Goal: Transaction & Acquisition: Subscribe to service/newsletter

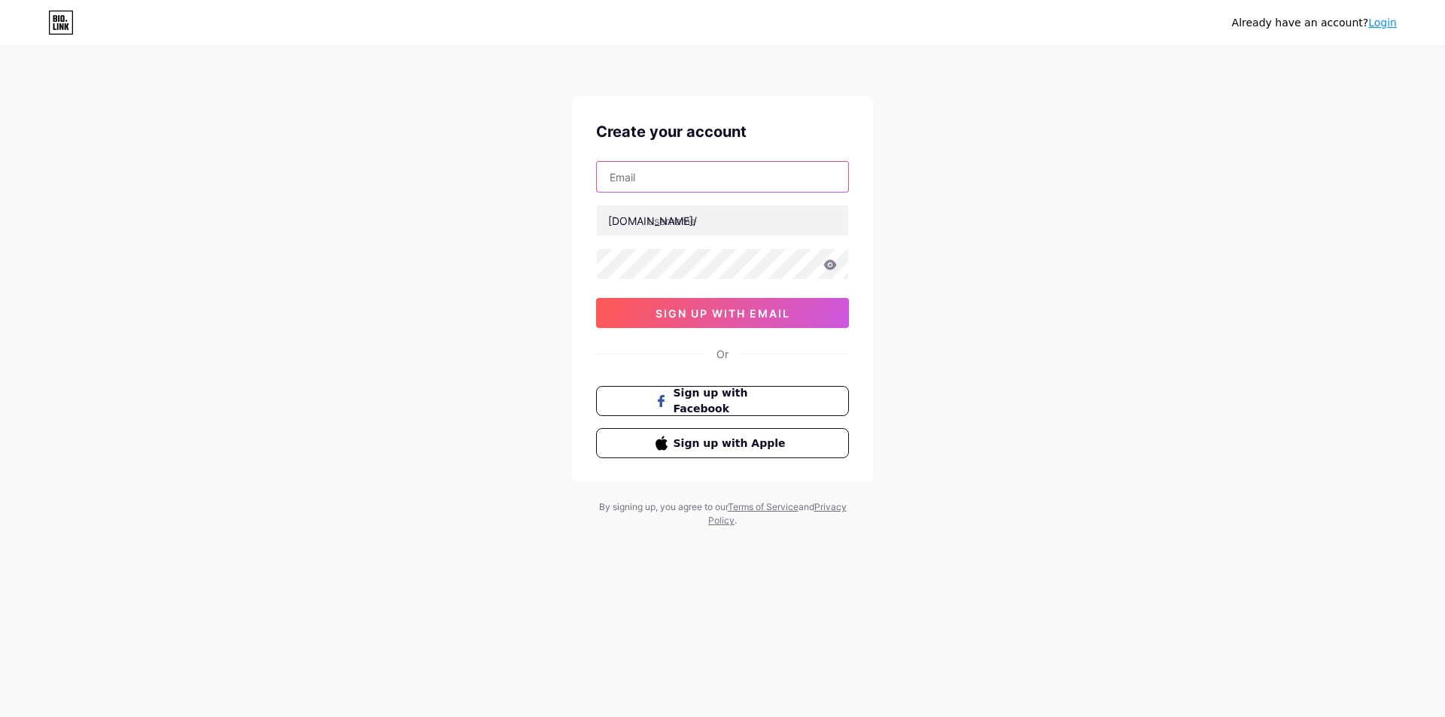
click at [744, 182] on input "text" at bounding box center [722, 177] width 251 height 30
type input "[EMAIL_ADDRESS][DOMAIN_NAME]"
click at [765, 224] on input "text" at bounding box center [722, 220] width 251 height 30
click at [701, 221] on input "text" at bounding box center [722, 220] width 251 height 30
paste input "shwebone thar vip"
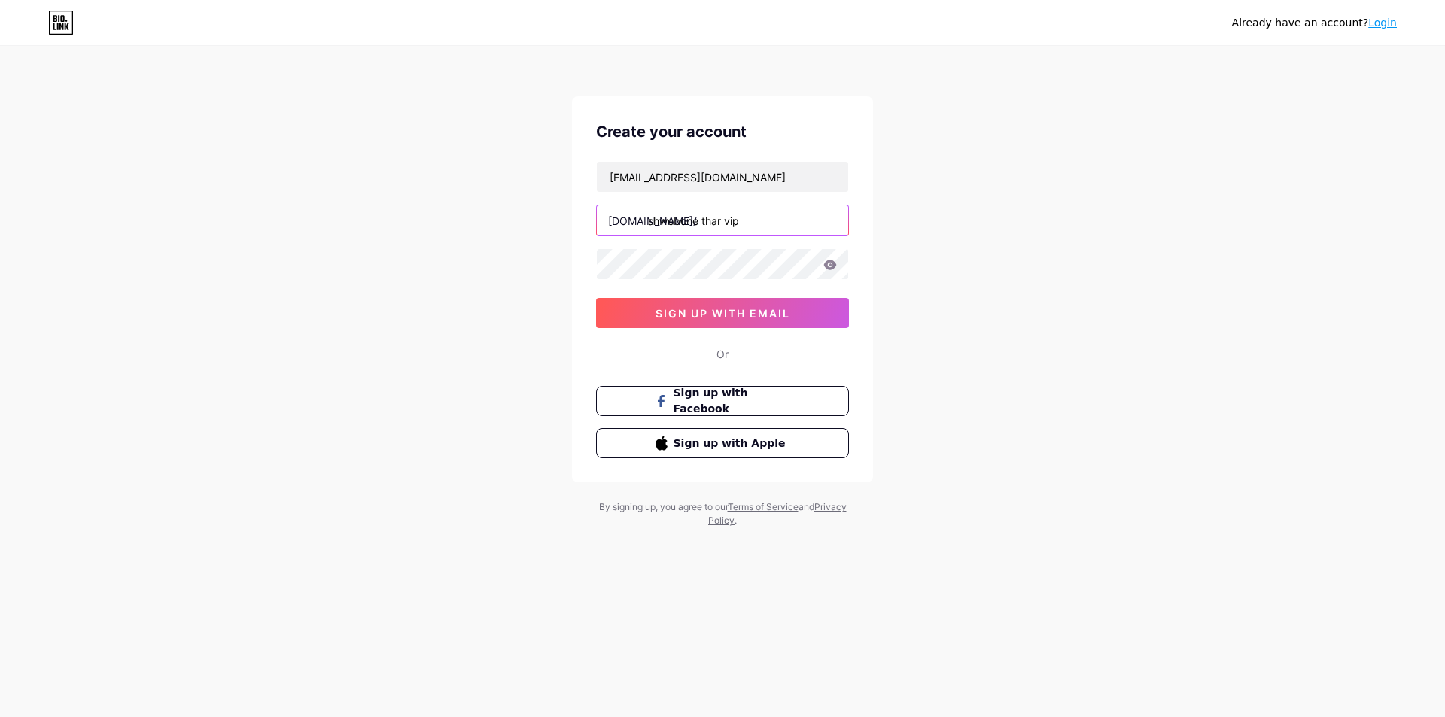
click at [706, 219] on input "shwebone thar vip" at bounding box center [722, 220] width 251 height 30
type input "shwebonetharvip"
click at [826, 263] on icon at bounding box center [830, 265] width 13 height 10
click at [758, 308] on span "sign up with email" at bounding box center [723, 313] width 135 height 13
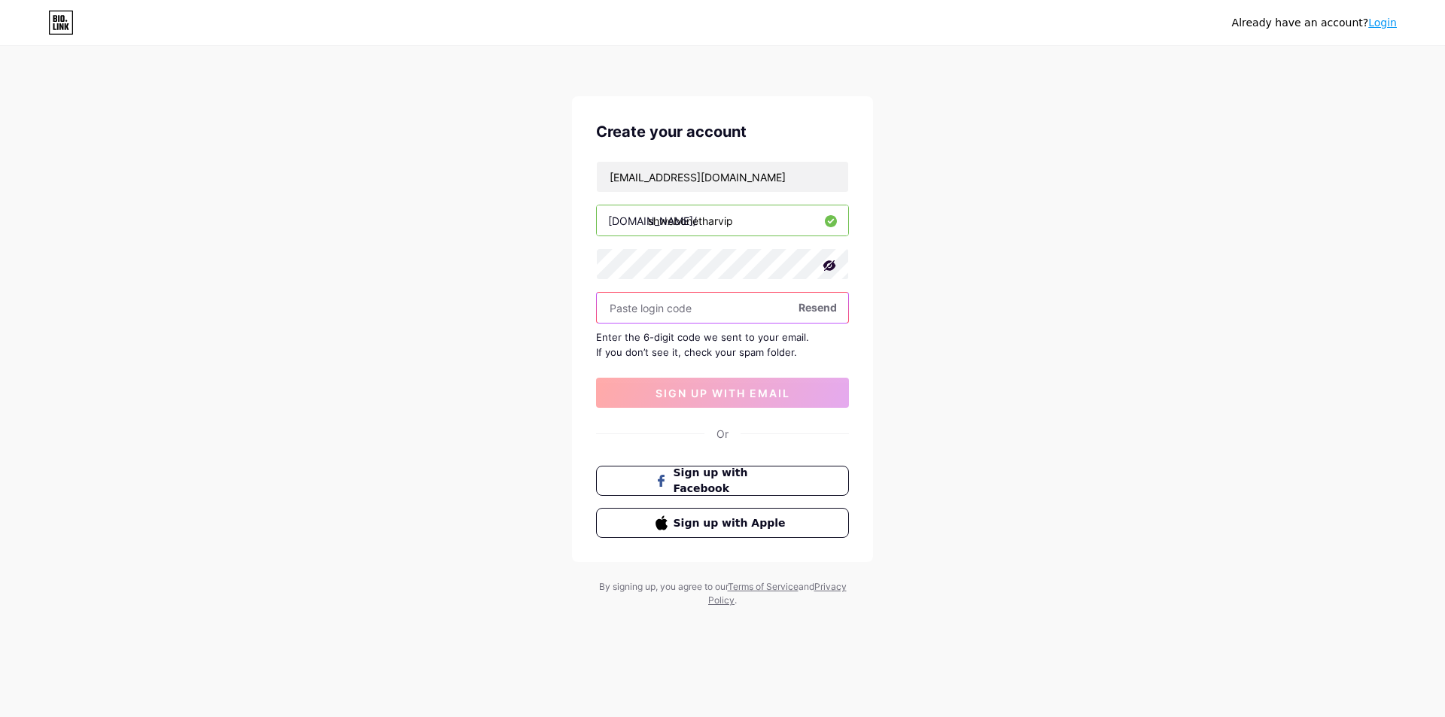
click at [741, 310] on input "text" at bounding box center [722, 308] width 251 height 30
paste input "903759"
type input "903759"
click at [728, 399] on span "sign up with email" at bounding box center [723, 393] width 135 height 13
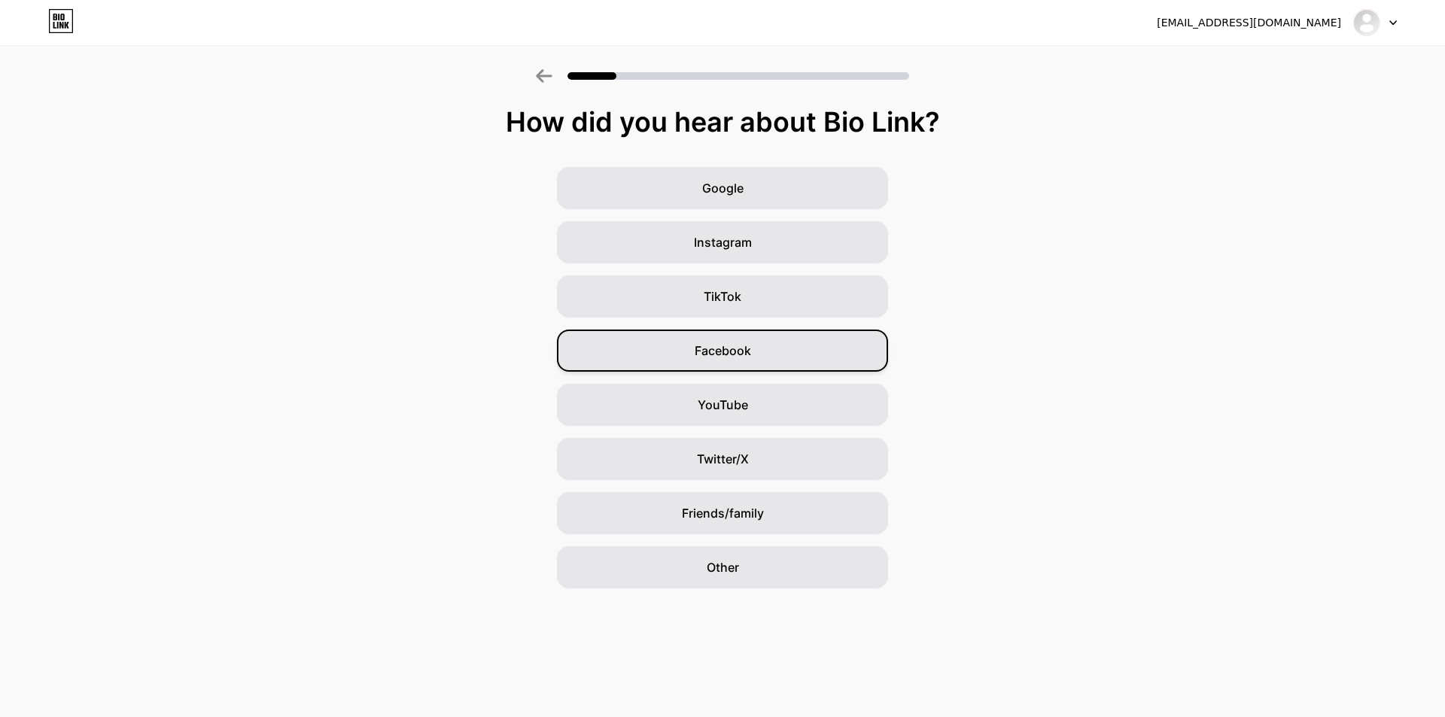
click at [740, 354] on span "Facebook" at bounding box center [723, 351] width 56 height 18
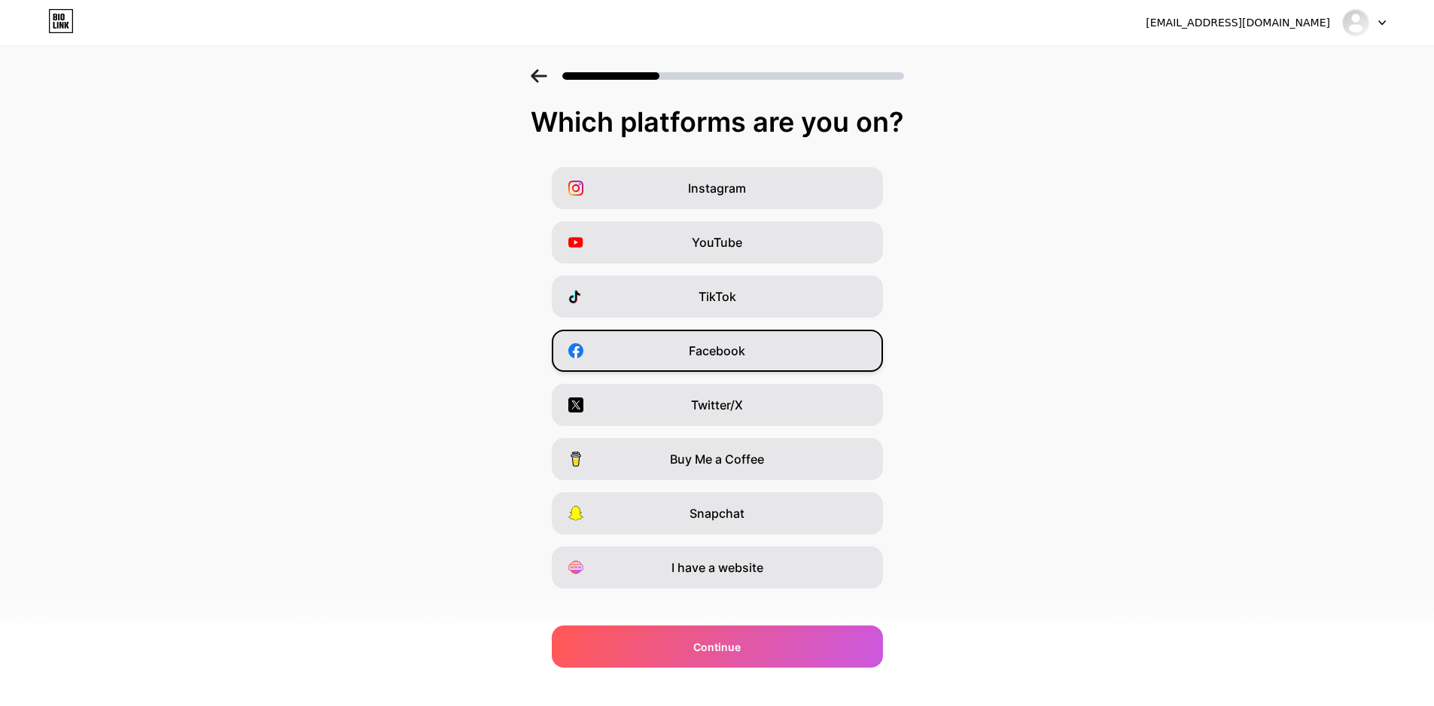
click at [745, 350] on span "Facebook" at bounding box center [717, 351] width 56 height 18
click at [767, 239] on div "YouTube" at bounding box center [717, 242] width 331 height 42
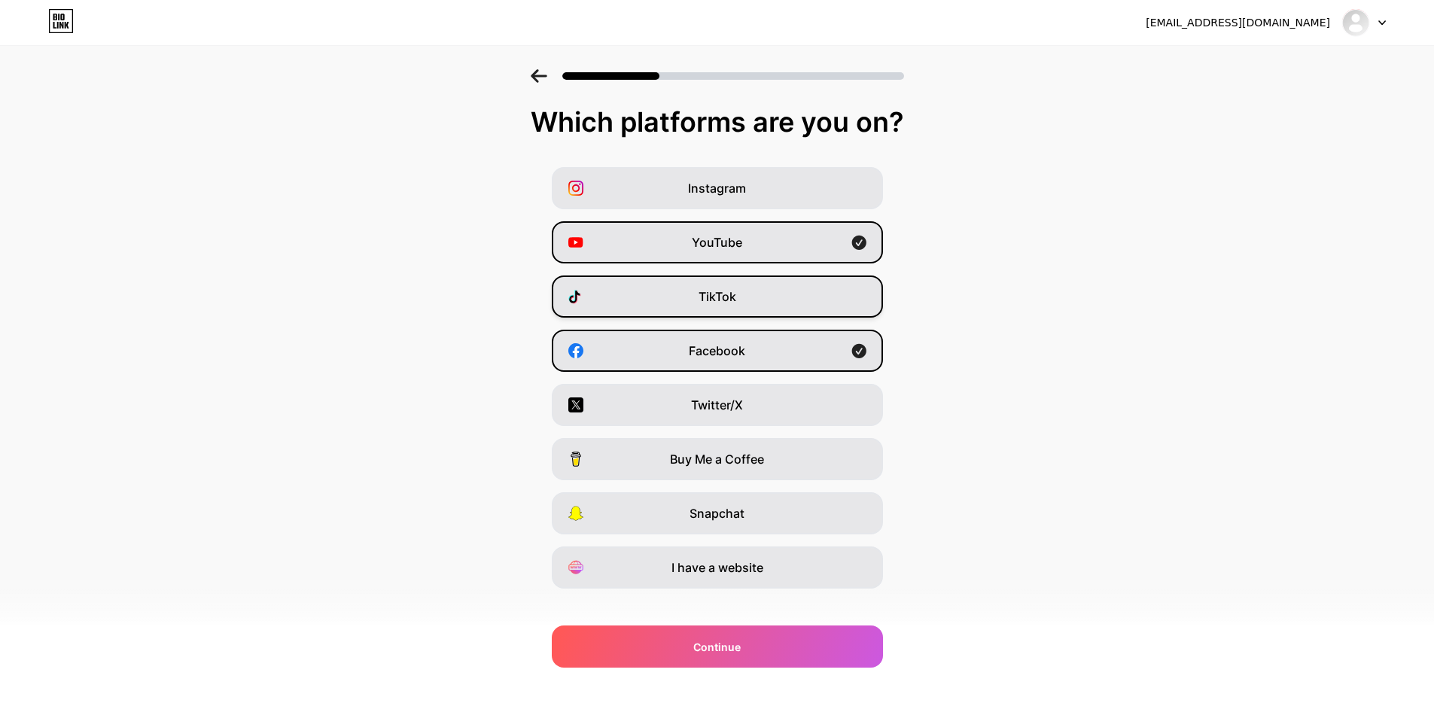
click at [765, 291] on div "TikTok" at bounding box center [717, 296] width 331 height 42
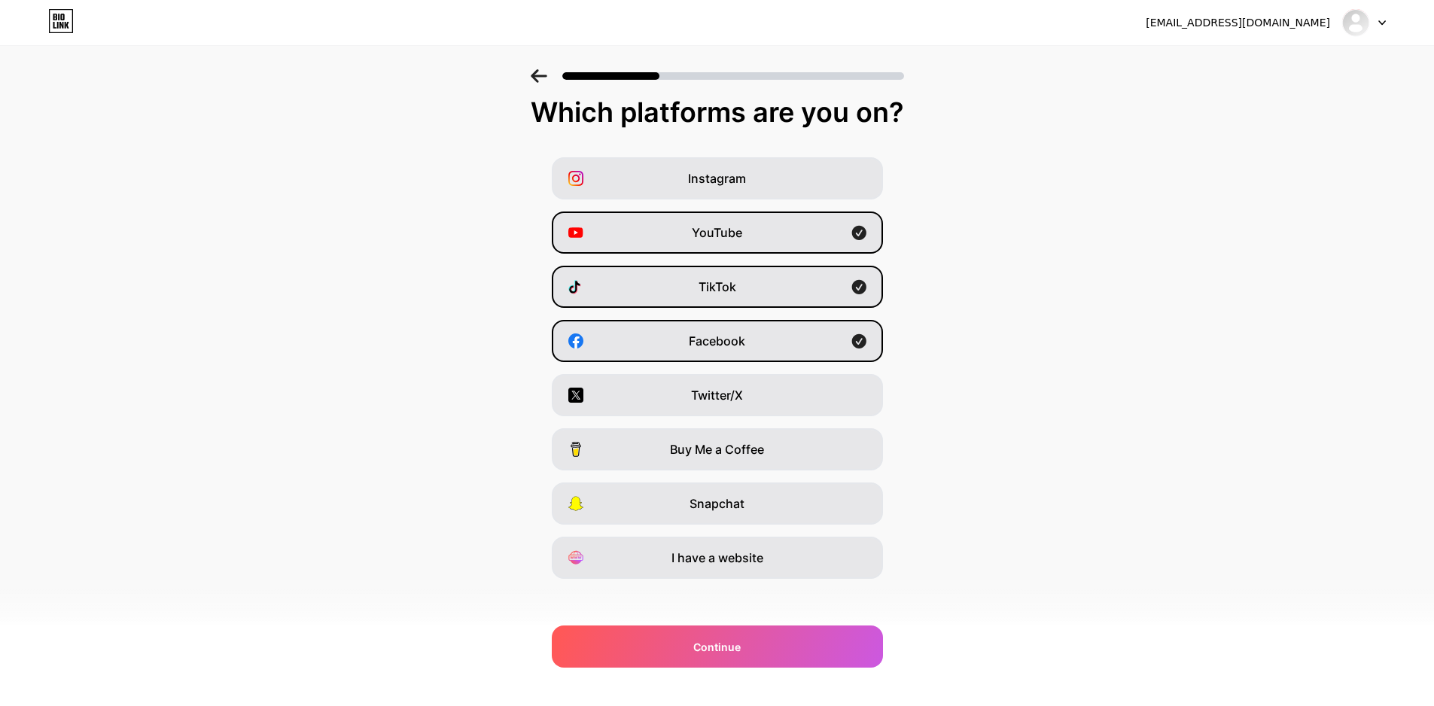
scroll to position [18, 0]
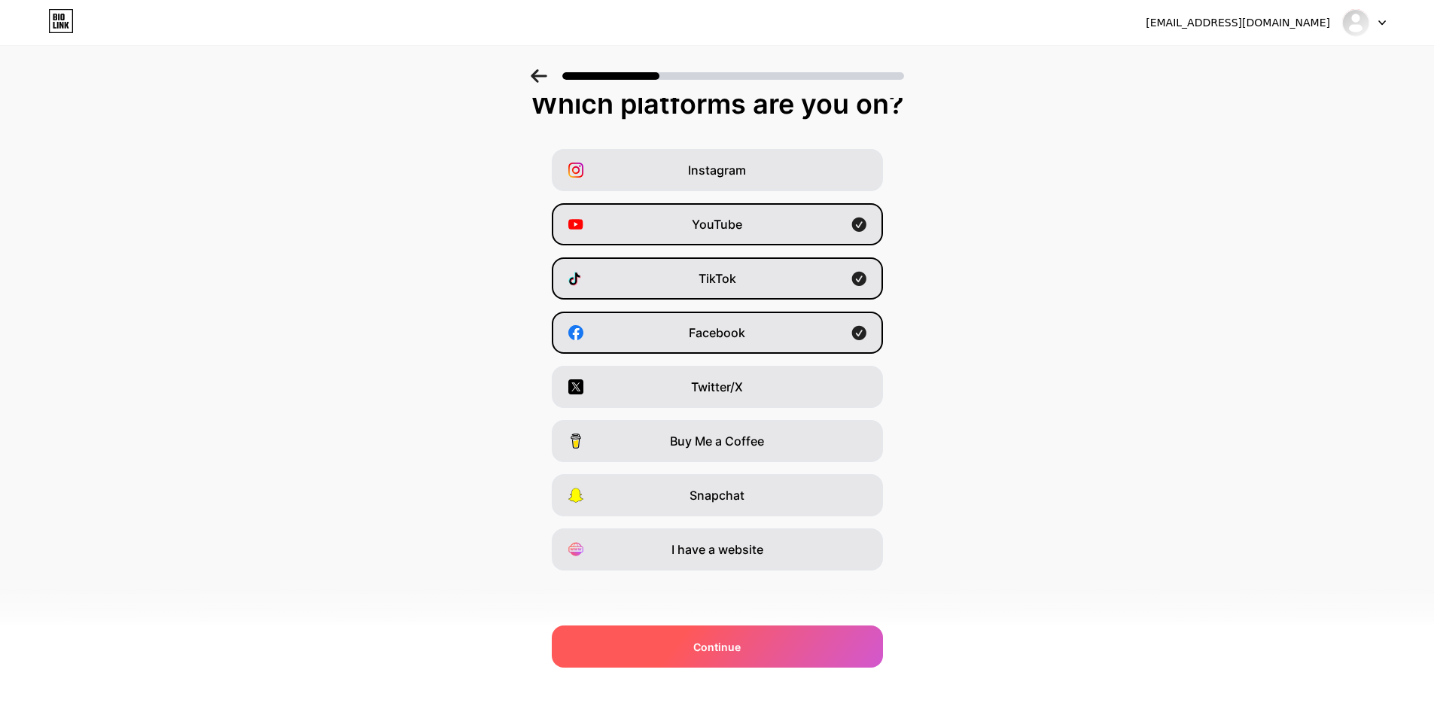
click at [741, 647] on span "Continue" at bounding box center [716, 647] width 47 height 16
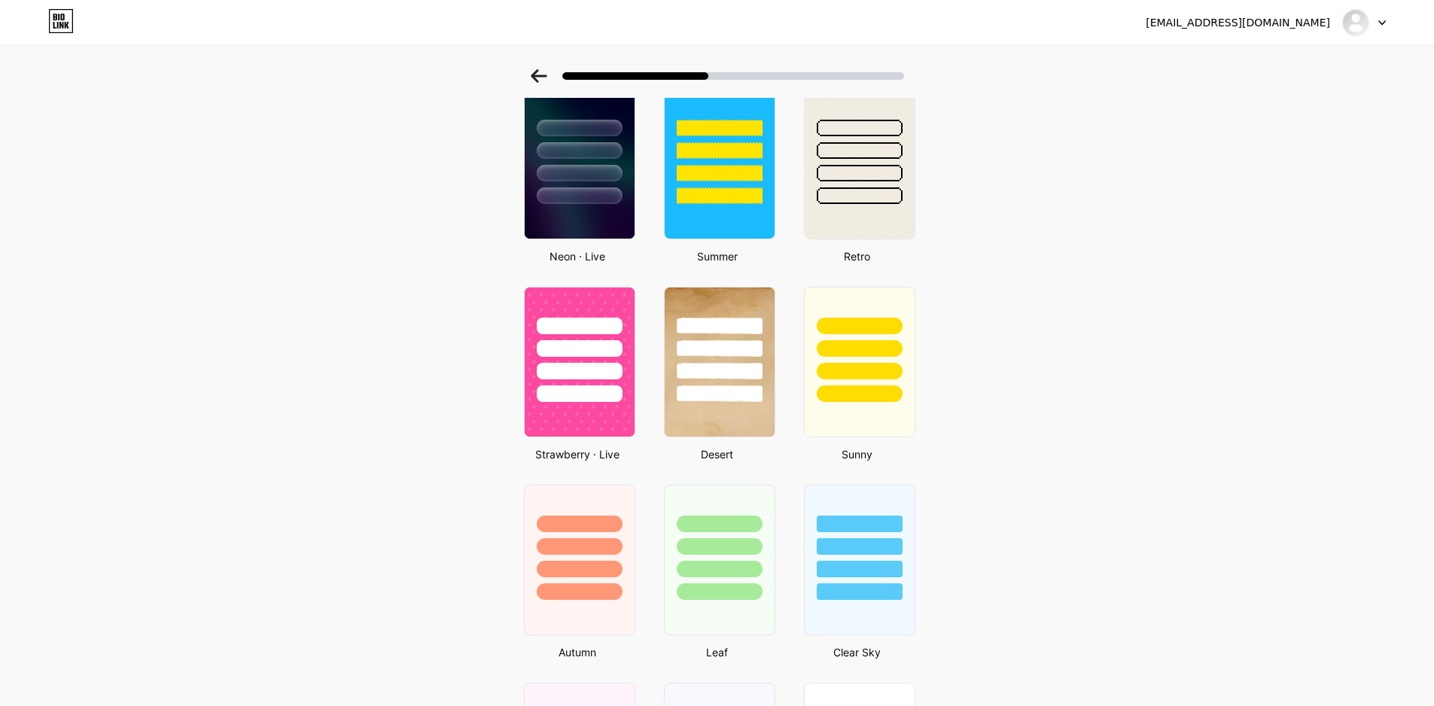
scroll to position [677, 0]
click at [619, 204] on div at bounding box center [579, 163] width 114 height 155
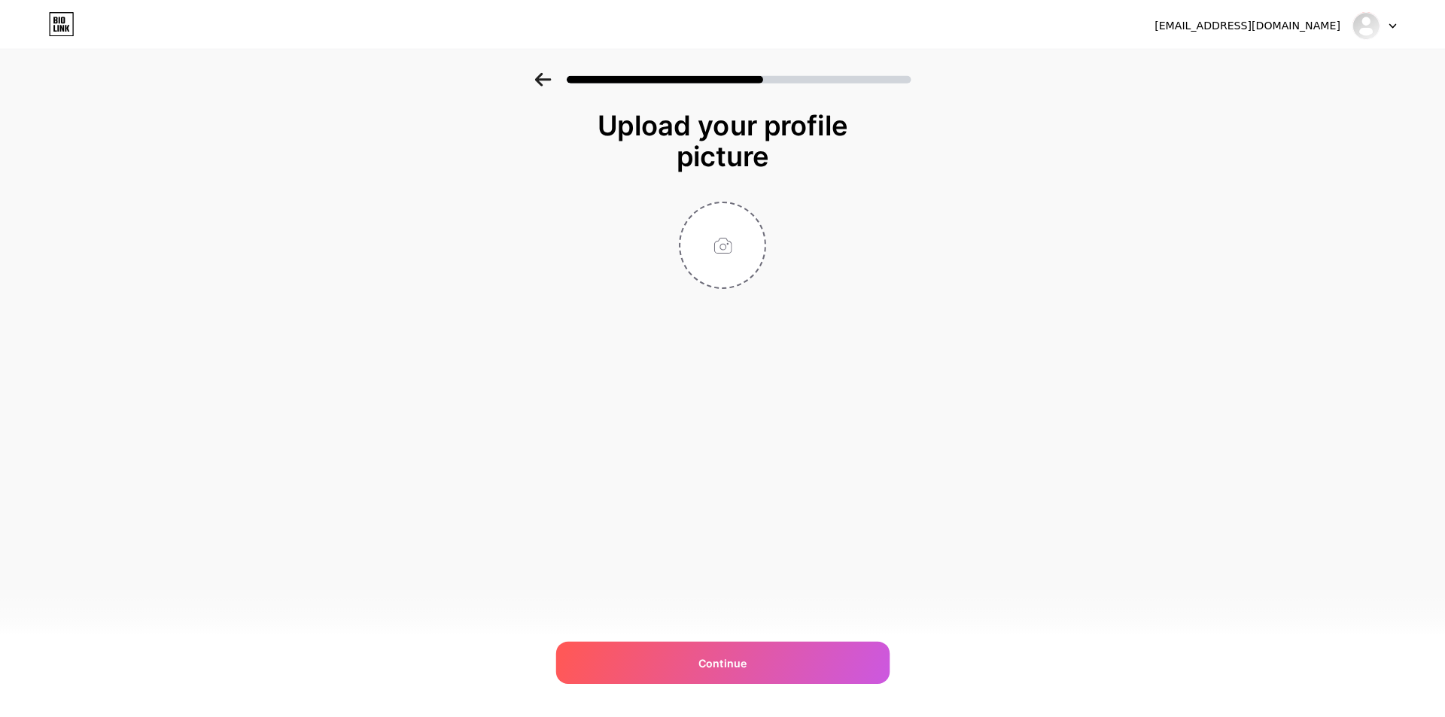
scroll to position [0, 0]
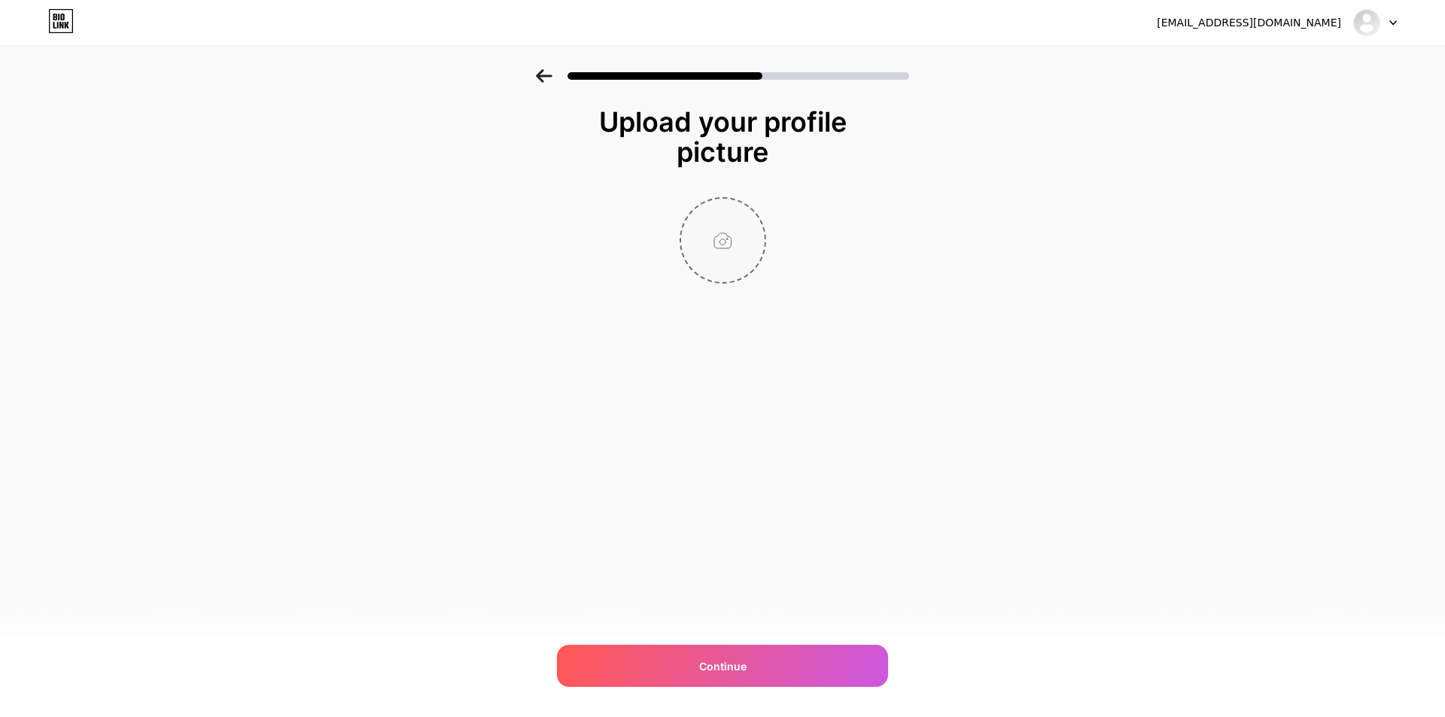
click at [741, 234] on input "file" at bounding box center [723, 241] width 84 height 84
type input "C:\fakepath\photo_2025-05-06_06-24-47.jpg"
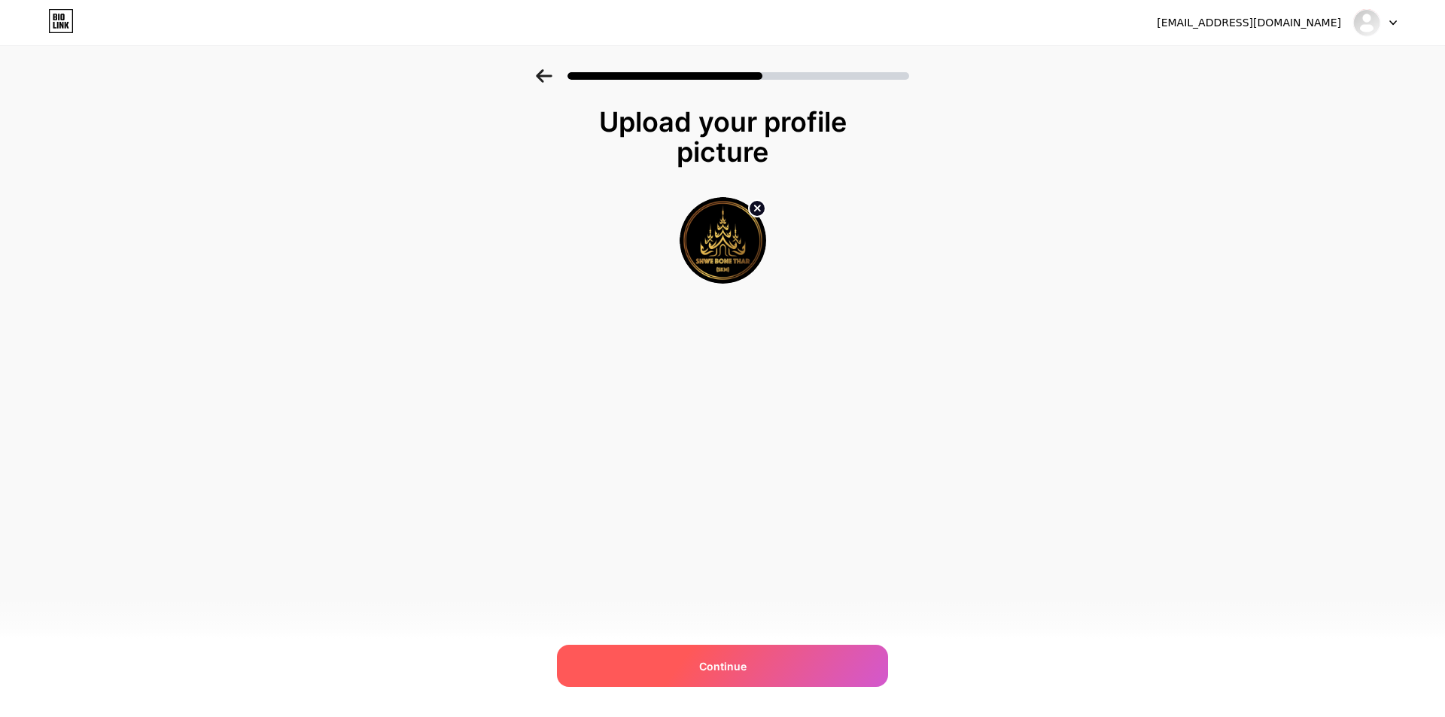
click at [777, 666] on div "Continue" at bounding box center [722, 666] width 331 height 42
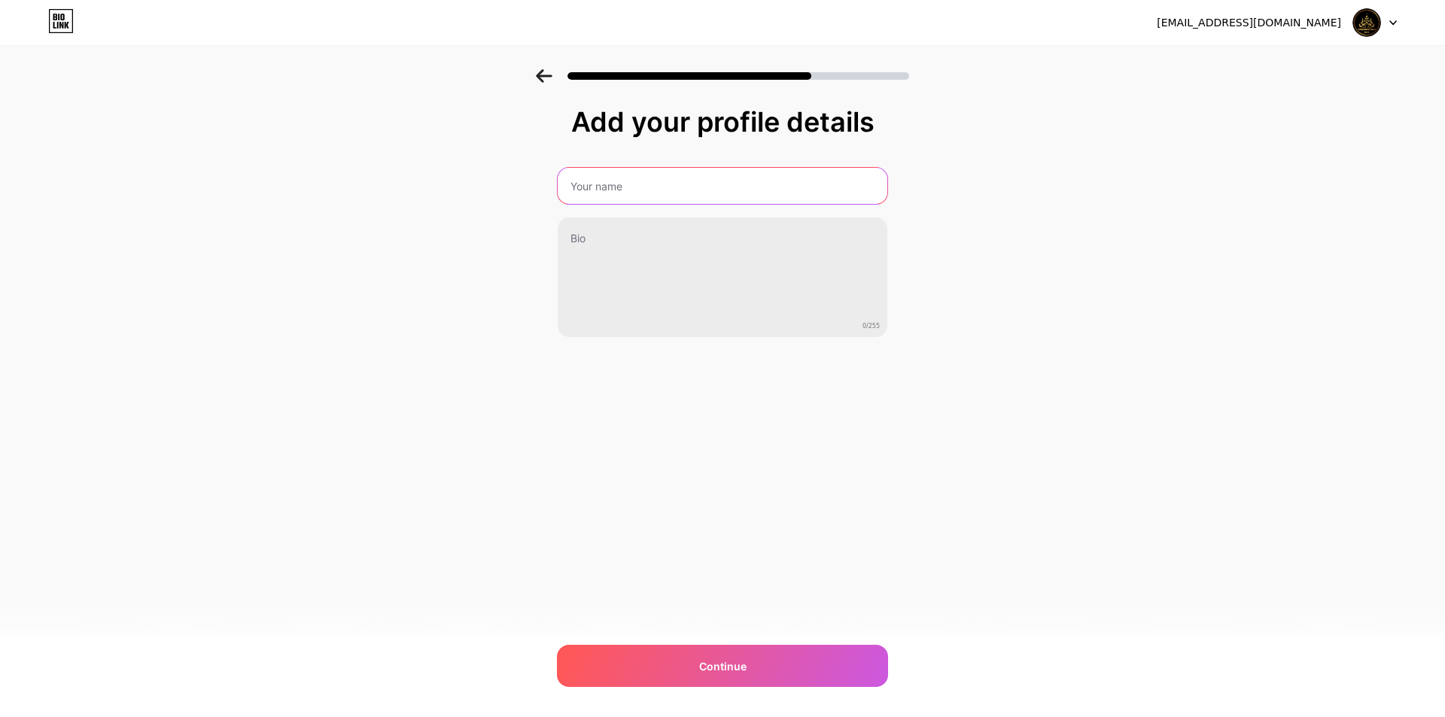
click at [737, 176] on input "text" at bounding box center [723, 186] width 330 height 36
type input "Shwe Bone Thar VIP"
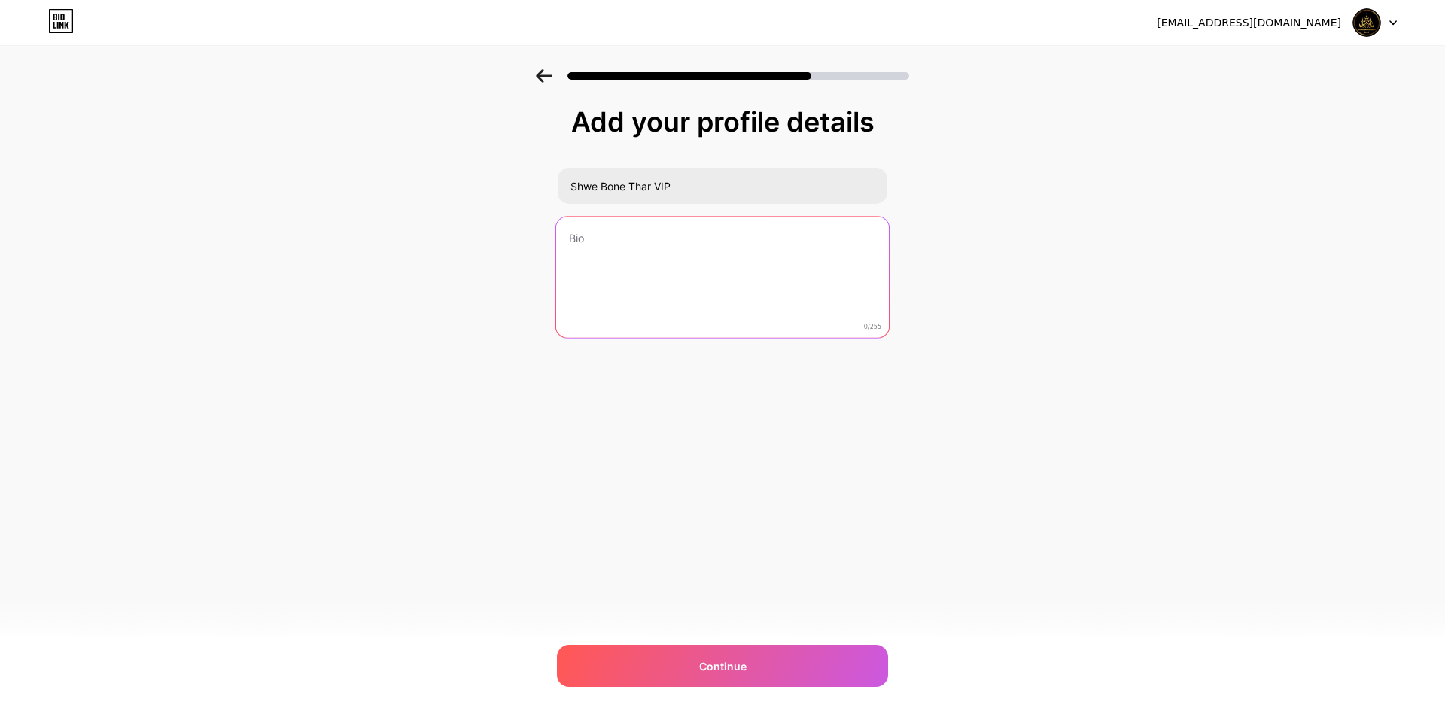
click at [726, 251] on textarea at bounding box center [722, 278] width 333 height 123
type textarea "အ"
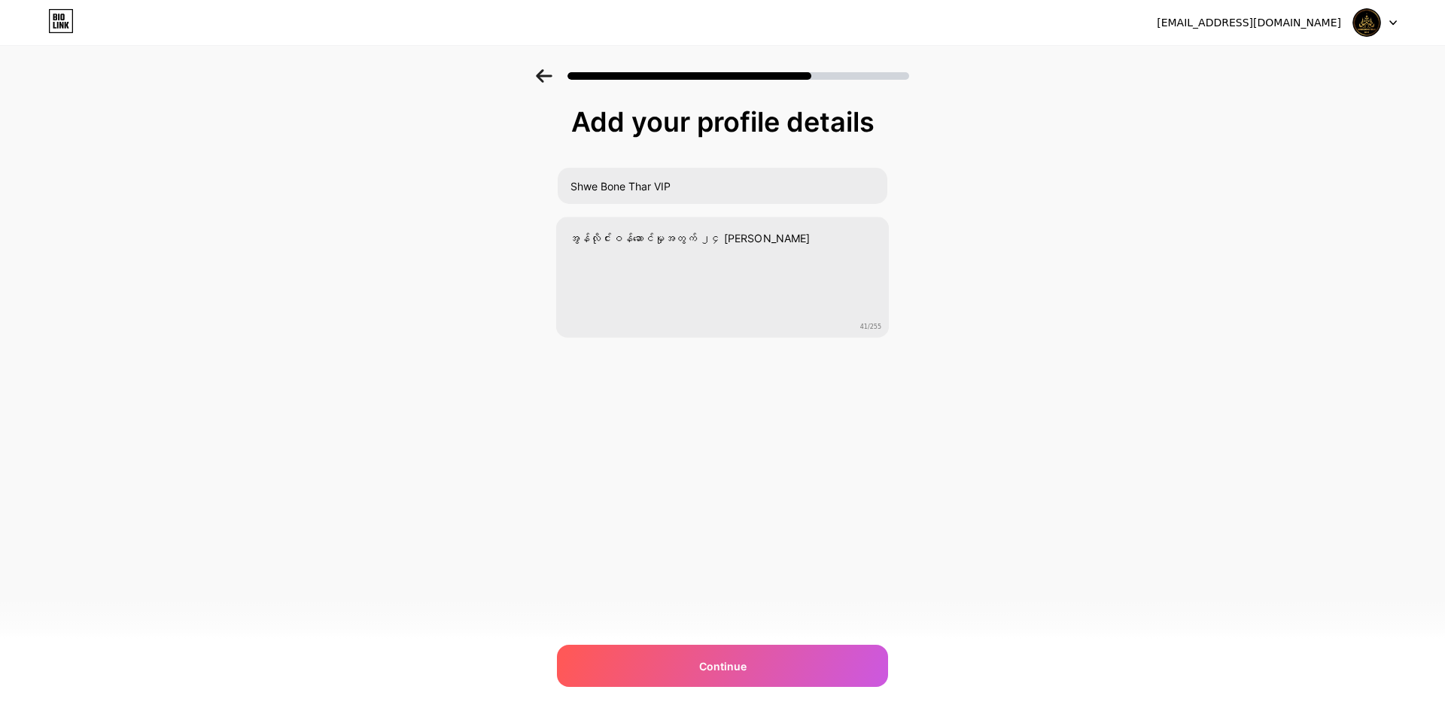
click at [701, 371] on div "Add your profile details Shwe Bone Thar VIP အွန်လိုင်းဝန်ဆောင်မှုအတွက် ၂၄ နာရီ …" at bounding box center [722, 260] width 331 height 306
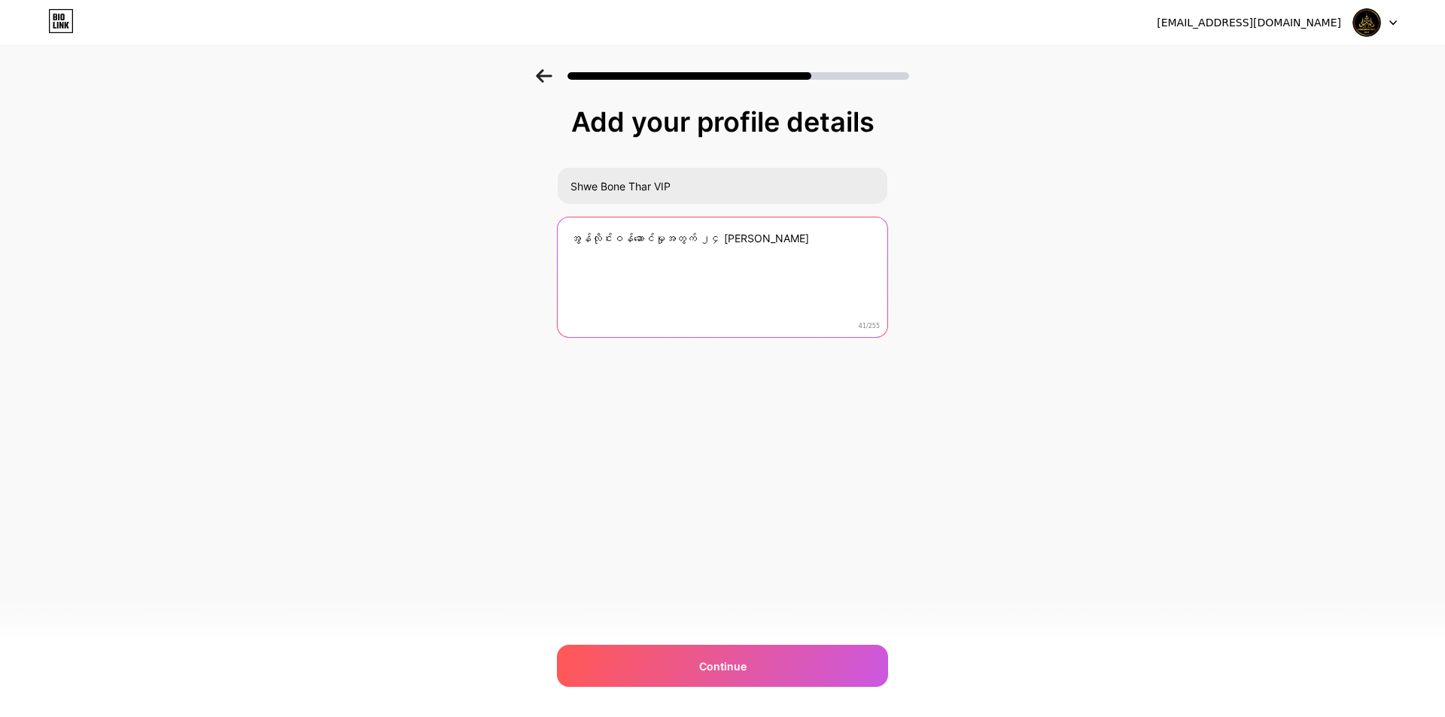
click at [736, 242] on textarea "အွန်လိုင်းဝန်ဆောင်မှုအတွက် ၂၄ [PERSON_NAME]" at bounding box center [723, 278] width 330 height 121
type textarea "အွန်လိုင်းဝန်ဆောင်မှုအတွက် ၂၄ နာရီ service"
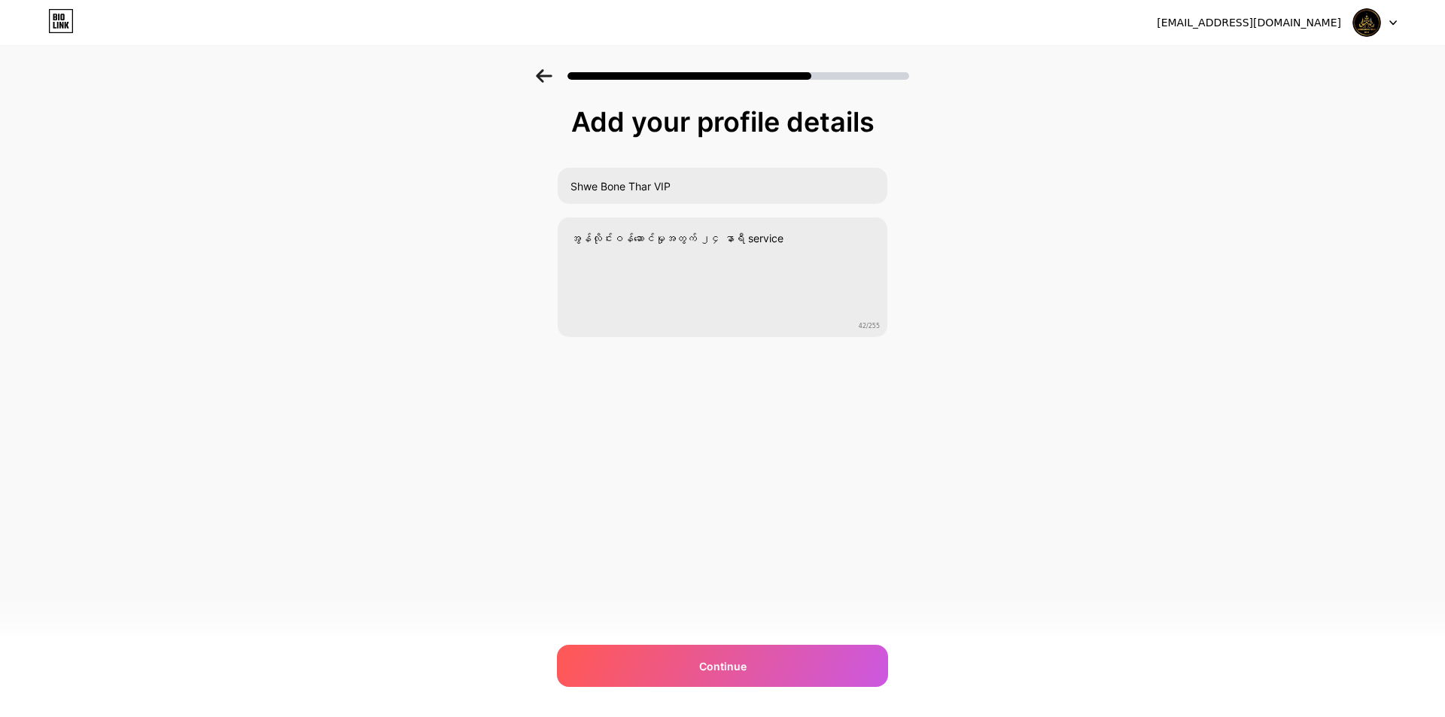
drag, startPoint x: 738, startPoint y: 389, endPoint x: 711, endPoint y: 395, distance: 27.8
click at [735, 388] on div "Add your profile details Shwe Bone Thar VIP အွန်လိုင်းဝန်ဆောင်မှုအတွက် ၂၄ နာရီ …" at bounding box center [722, 260] width 331 height 306
click at [747, 667] on div "Continue" at bounding box center [722, 666] width 331 height 42
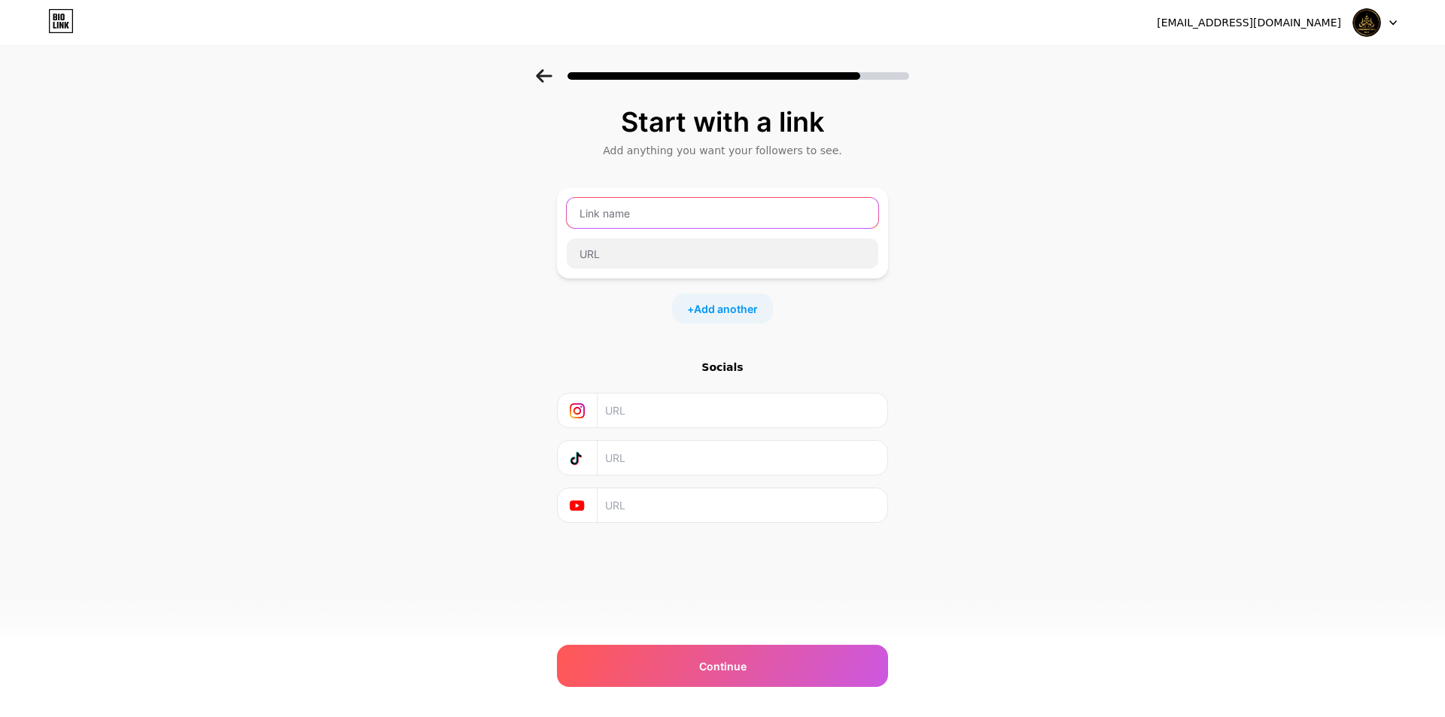
click at [659, 215] on input "text" at bounding box center [723, 213] width 312 height 30
type input "shwebonetharvip"
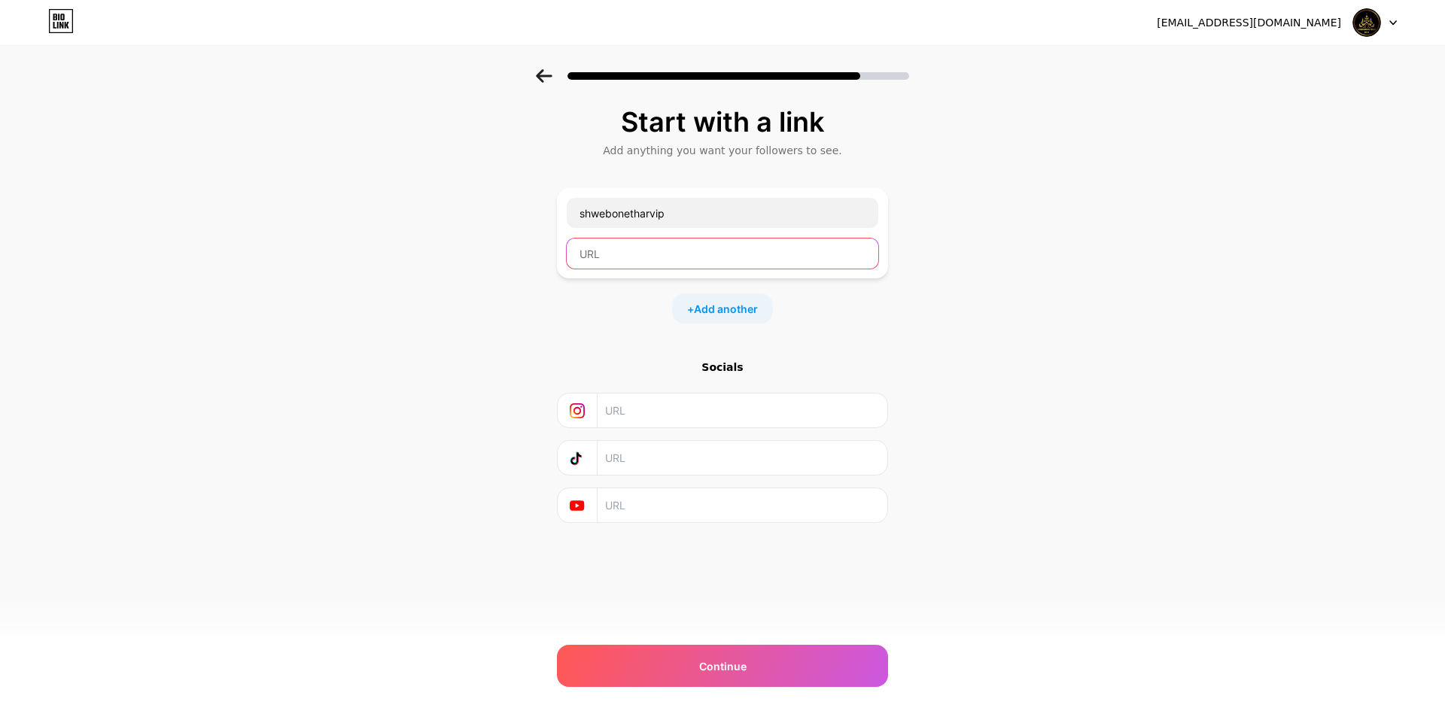
click at [716, 252] on input "text" at bounding box center [723, 254] width 312 height 30
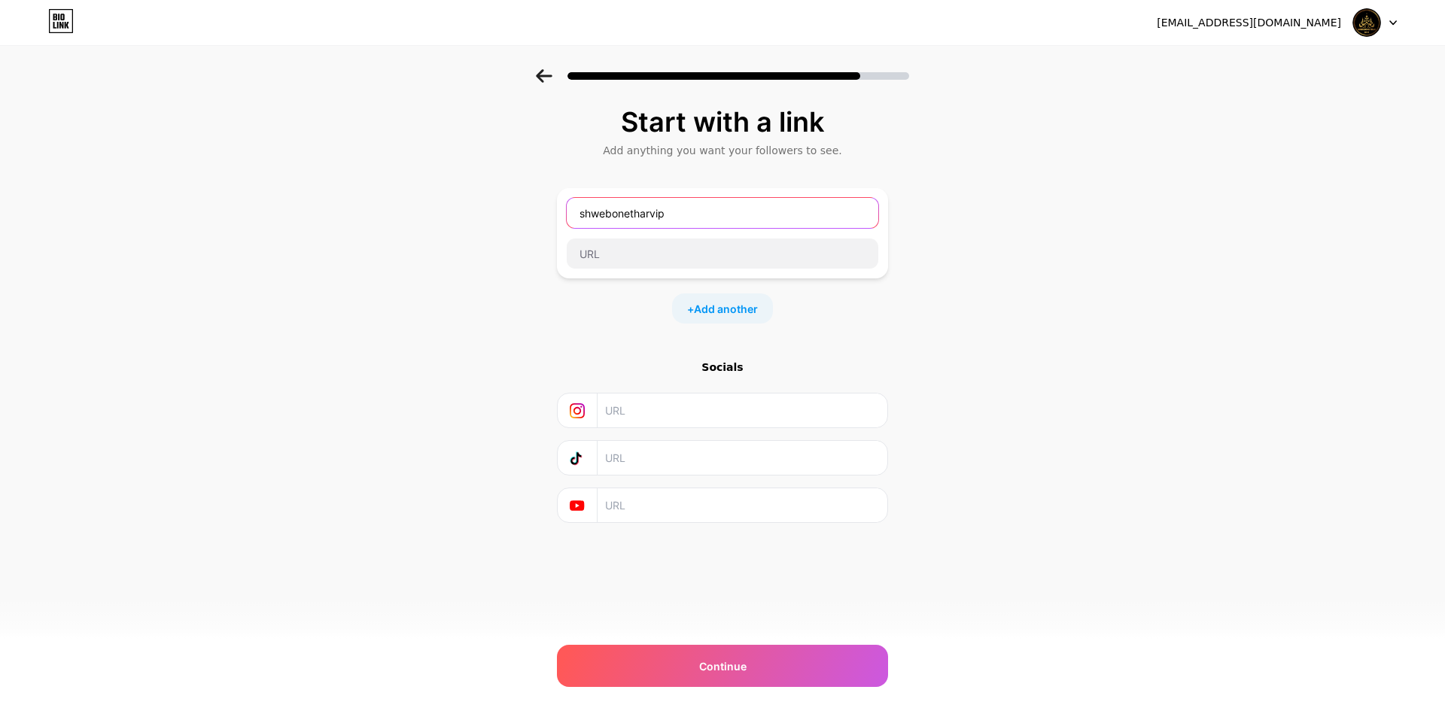
click at [720, 218] on input "shwebonetharvip" at bounding box center [723, 213] width 312 height 30
drag, startPoint x: 720, startPoint y: 218, endPoint x: 592, endPoint y: 222, distance: 127.3
click at [592, 222] on input "shwebonetharvip" at bounding box center [723, 213] width 312 height 30
click at [680, 220] on input "text" at bounding box center [723, 213] width 312 height 30
click at [665, 265] on input "text" at bounding box center [723, 254] width 312 height 30
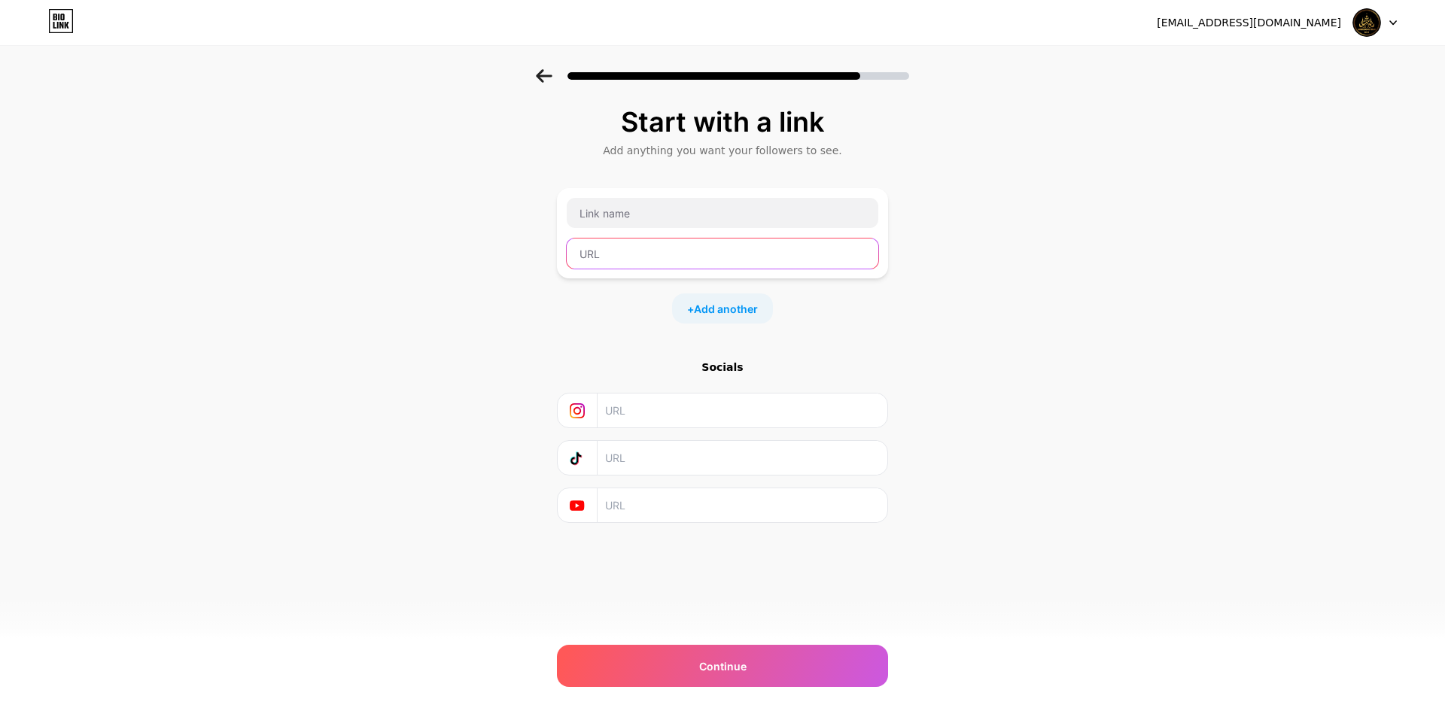
paste input "903759"
type input "903759"
click at [672, 260] on input "text" at bounding box center [723, 254] width 312 height 30
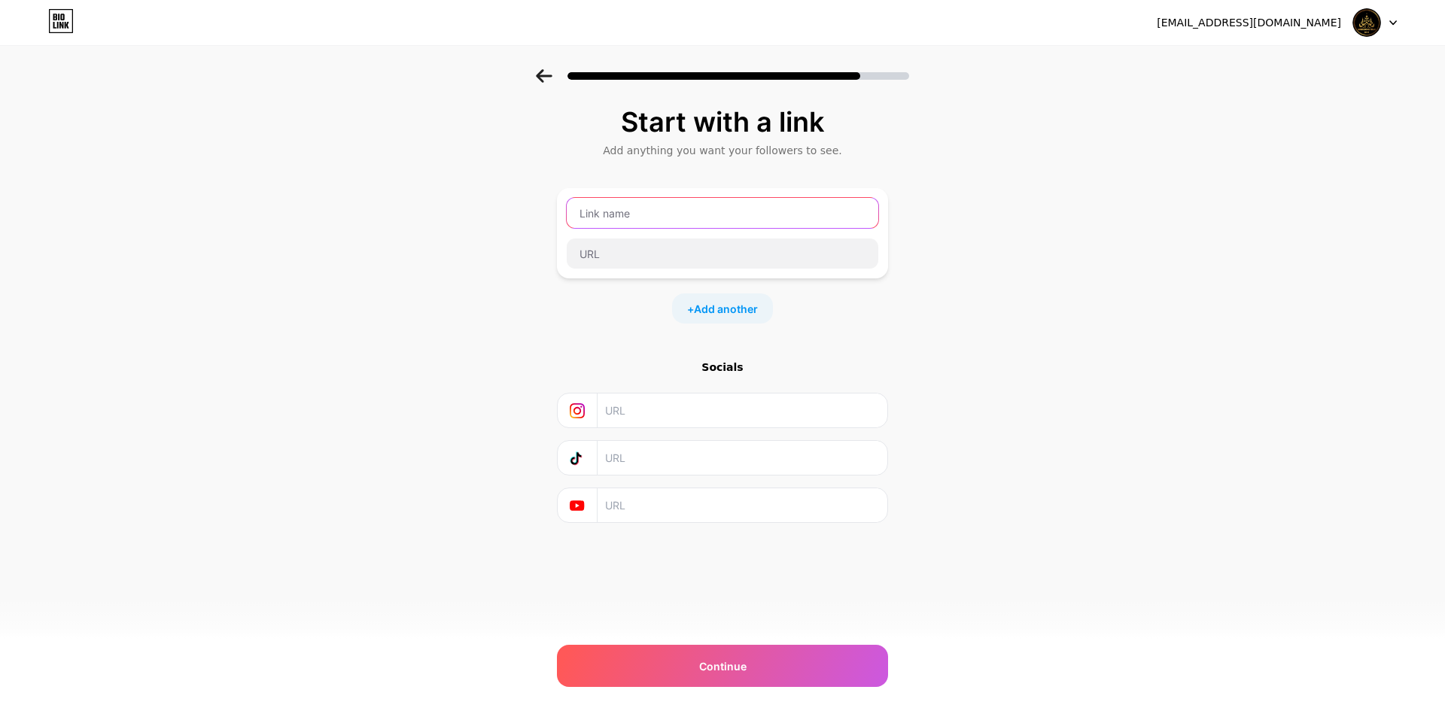
click at [679, 224] on input "text" at bounding box center [723, 213] width 312 height 30
paste input "Shwe Bone Thar VIP"
type input "Shwe Bone Thar VIP"
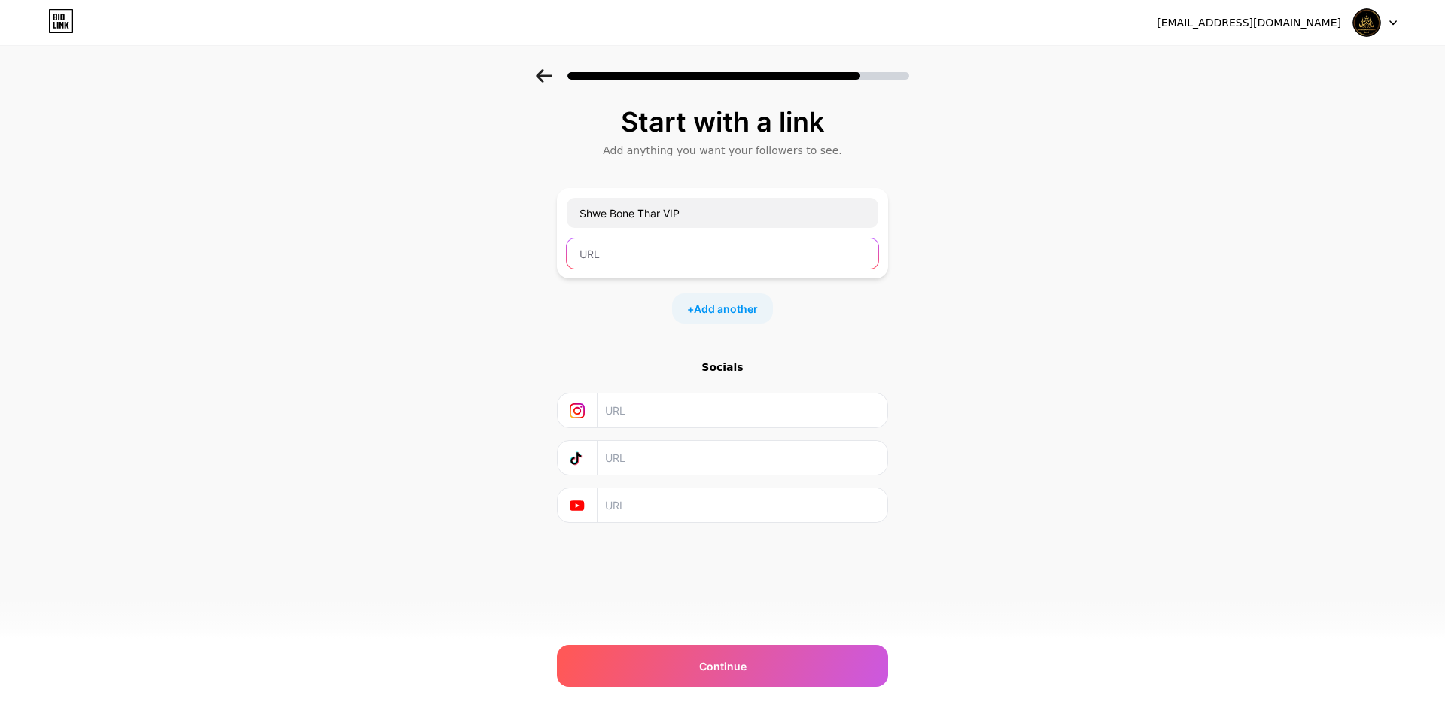
click at [691, 253] on input "text" at bounding box center [723, 254] width 312 height 30
paste input "Shwe Bone Thar VIP"
click at [616, 255] on input "Shwe Bone Thar VIP" at bounding box center [723, 254] width 312 height 30
type input "ShweBoneTharVIP"
click at [871, 319] on div "+ Add another" at bounding box center [722, 309] width 331 height 30
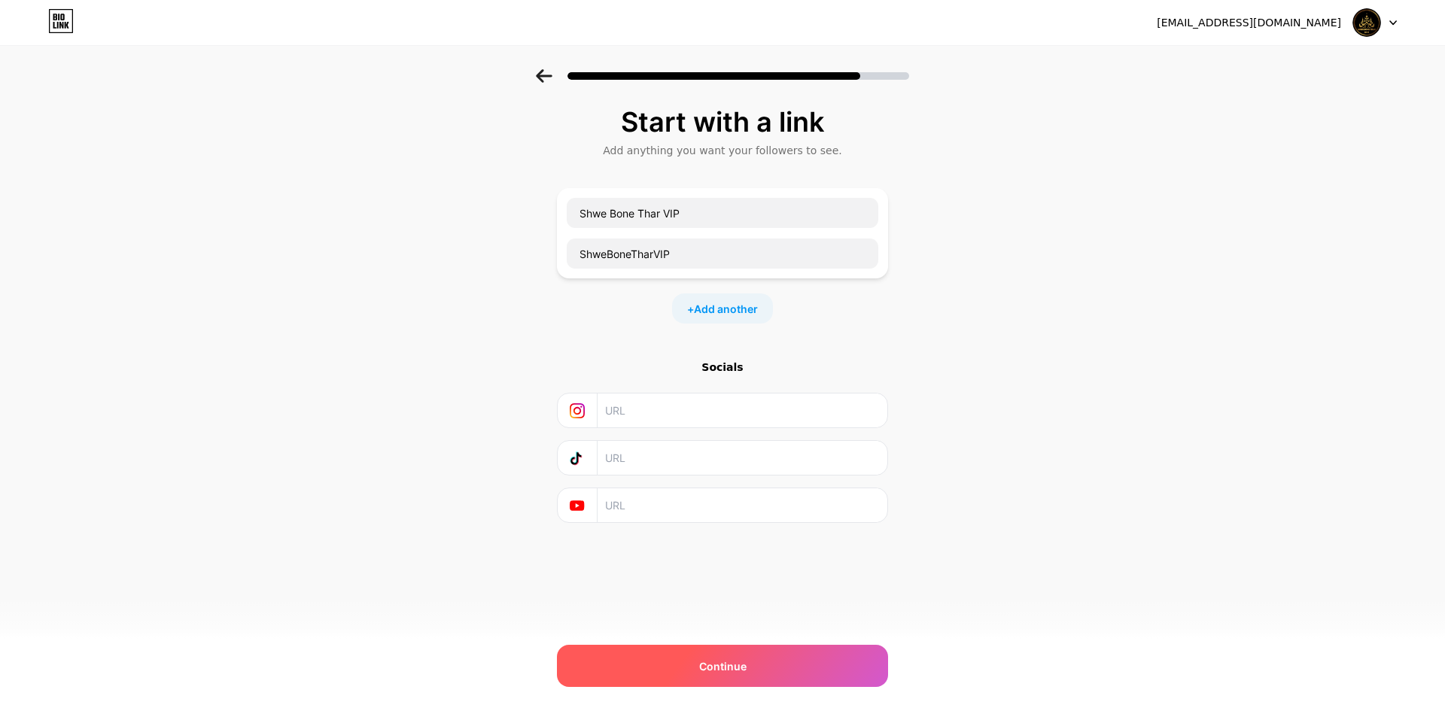
click at [754, 669] on div "Continue" at bounding box center [722, 666] width 331 height 42
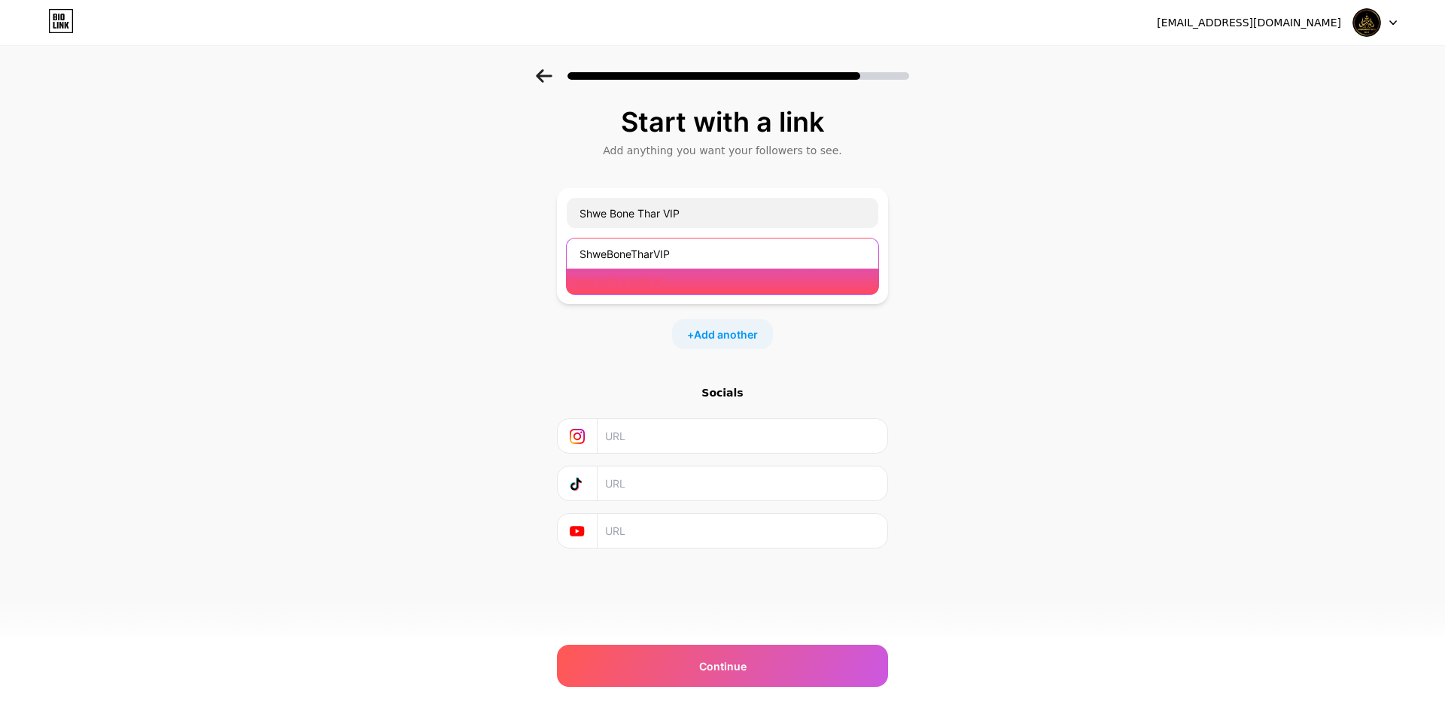
click at [698, 263] on input "ShweBoneTharVIP" at bounding box center [723, 254] width 312 height 30
click at [699, 263] on input "ShweBoneTharVIP" at bounding box center [723, 254] width 312 height 30
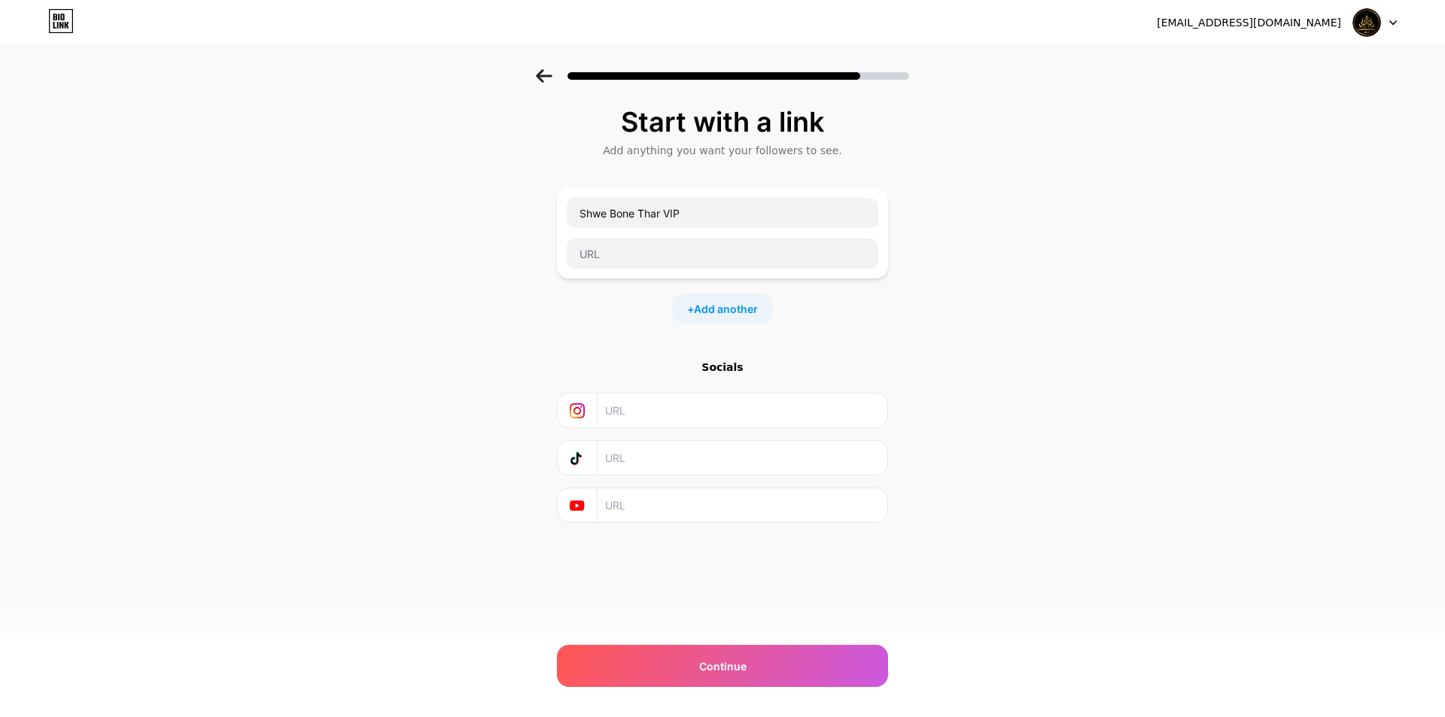
click at [946, 160] on div "Start with a link Add anything you want your followers to see. Shwe Bone Thar V…" at bounding box center [722, 333] width 1445 height 529
click at [825, 248] on input "text" at bounding box center [723, 254] width 312 height 30
click at [786, 247] on input "text" at bounding box center [723, 254] width 312 height 30
paste input "[URL][DOMAIN_NAME]"
type input "[URL][DOMAIN_NAME]"
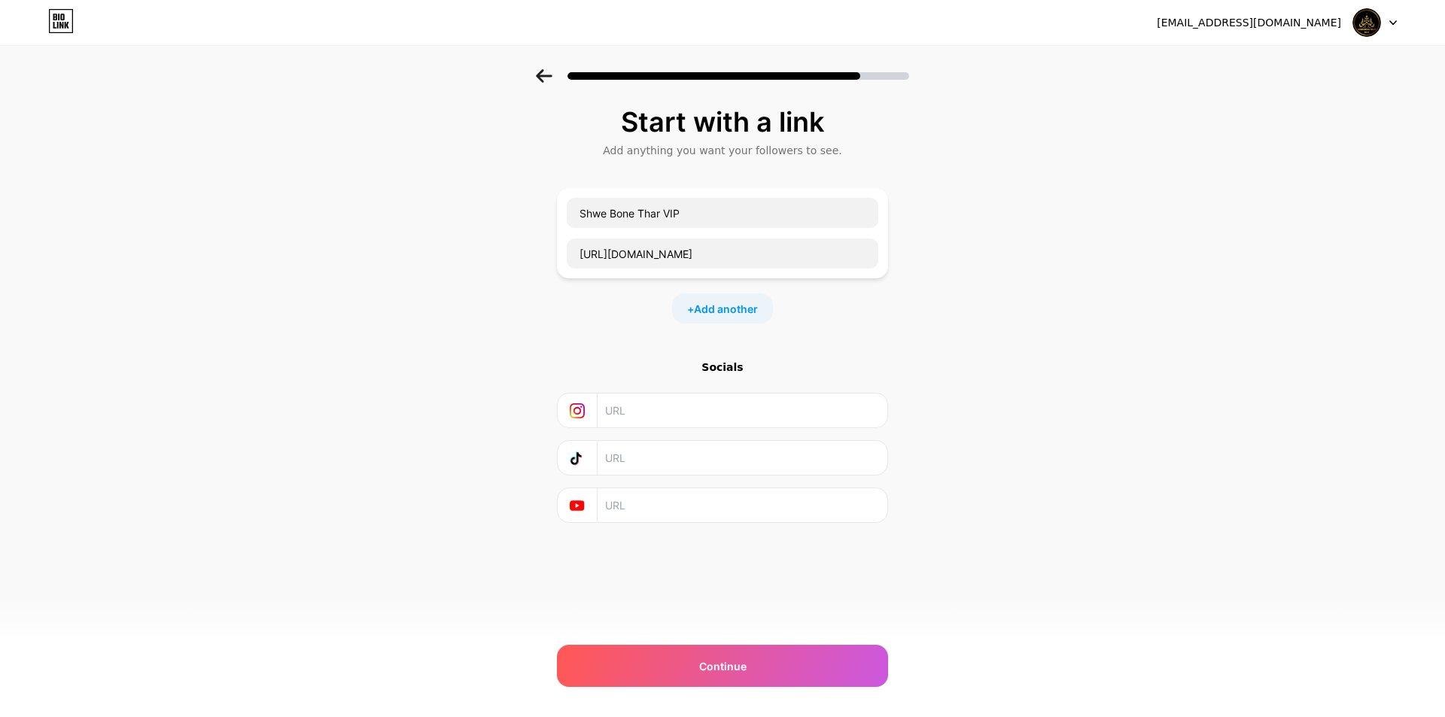
click at [942, 272] on div "Start with a link Add anything you want your followers to see. Shwe Bone Thar V…" at bounding box center [722, 333] width 1445 height 529
click at [819, 665] on div "Continue" at bounding box center [722, 666] width 331 height 42
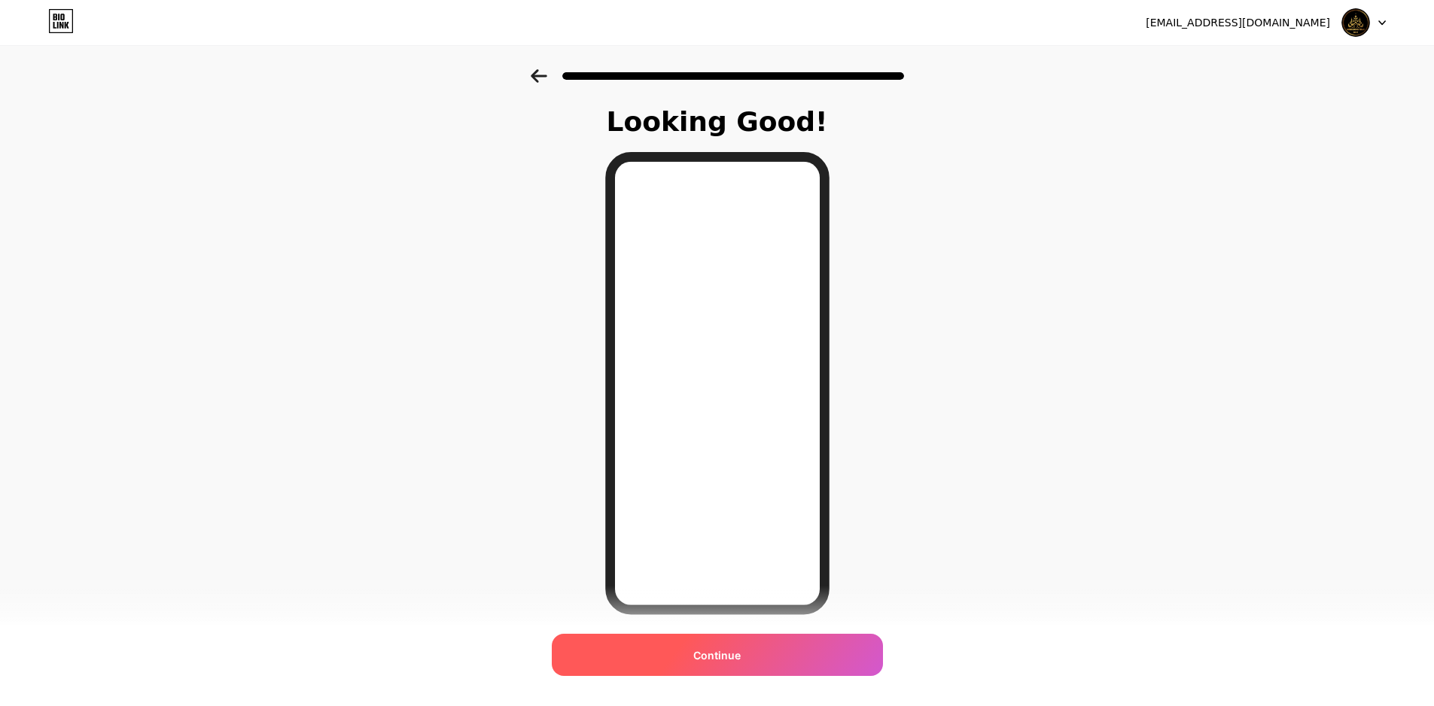
click at [763, 662] on div "Continue" at bounding box center [717, 655] width 331 height 42
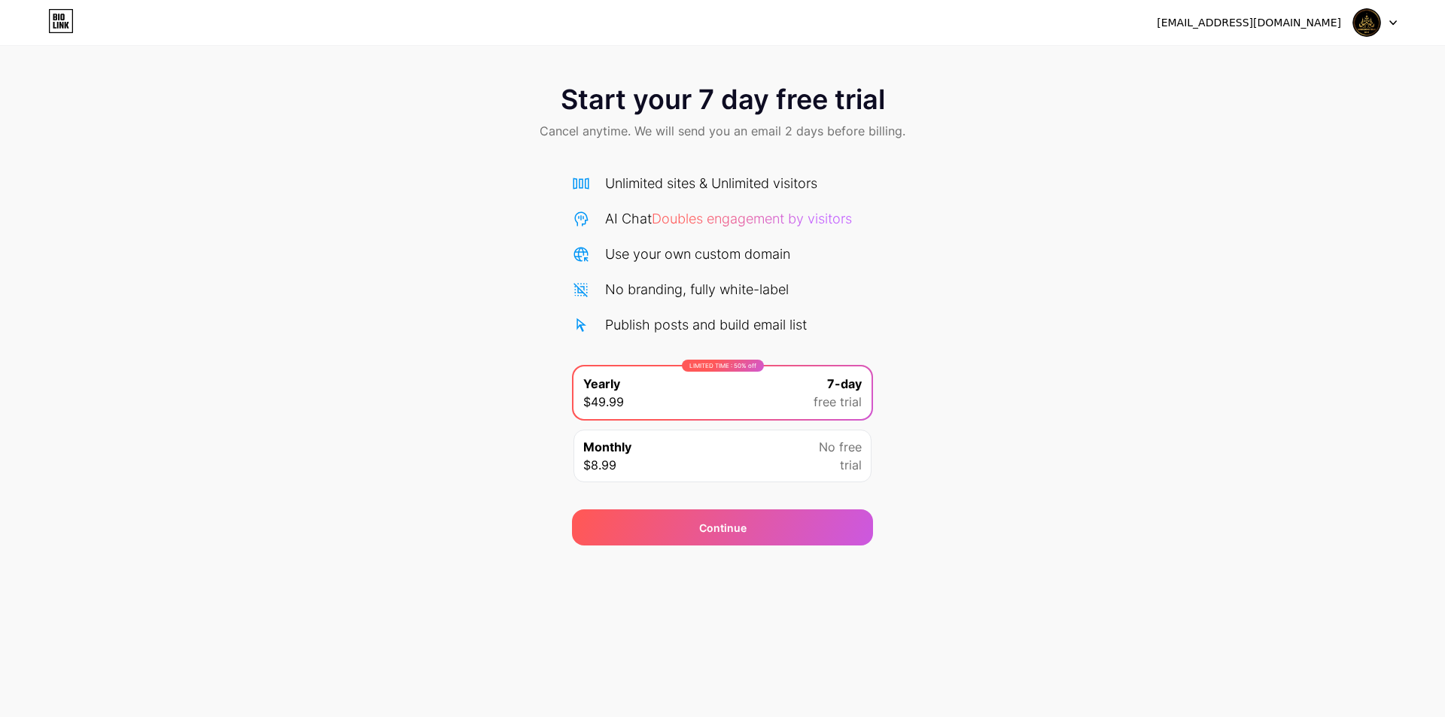
click at [818, 458] on div "Monthly $8.99 No free trial" at bounding box center [723, 456] width 298 height 53
click at [736, 538] on div "Continue" at bounding box center [722, 528] width 301 height 36
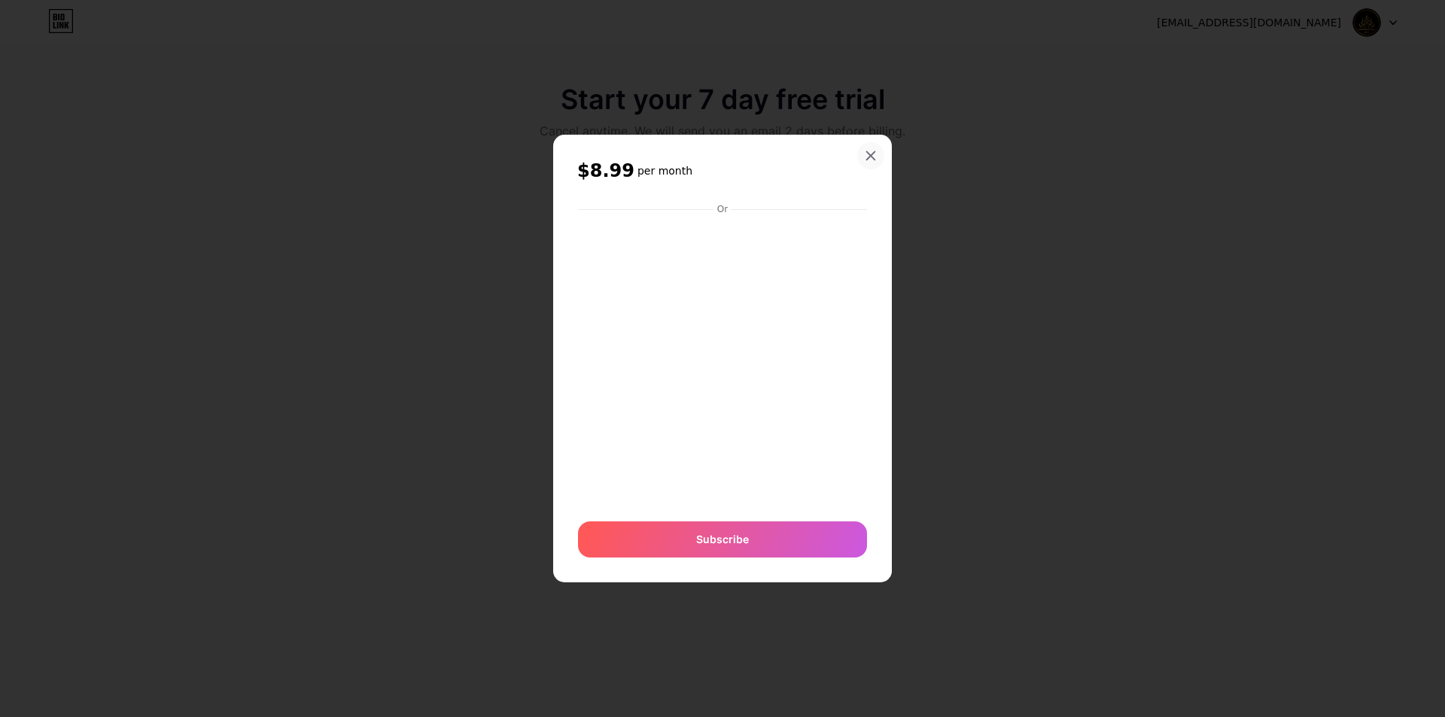
click at [875, 155] on icon at bounding box center [871, 156] width 12 height 12
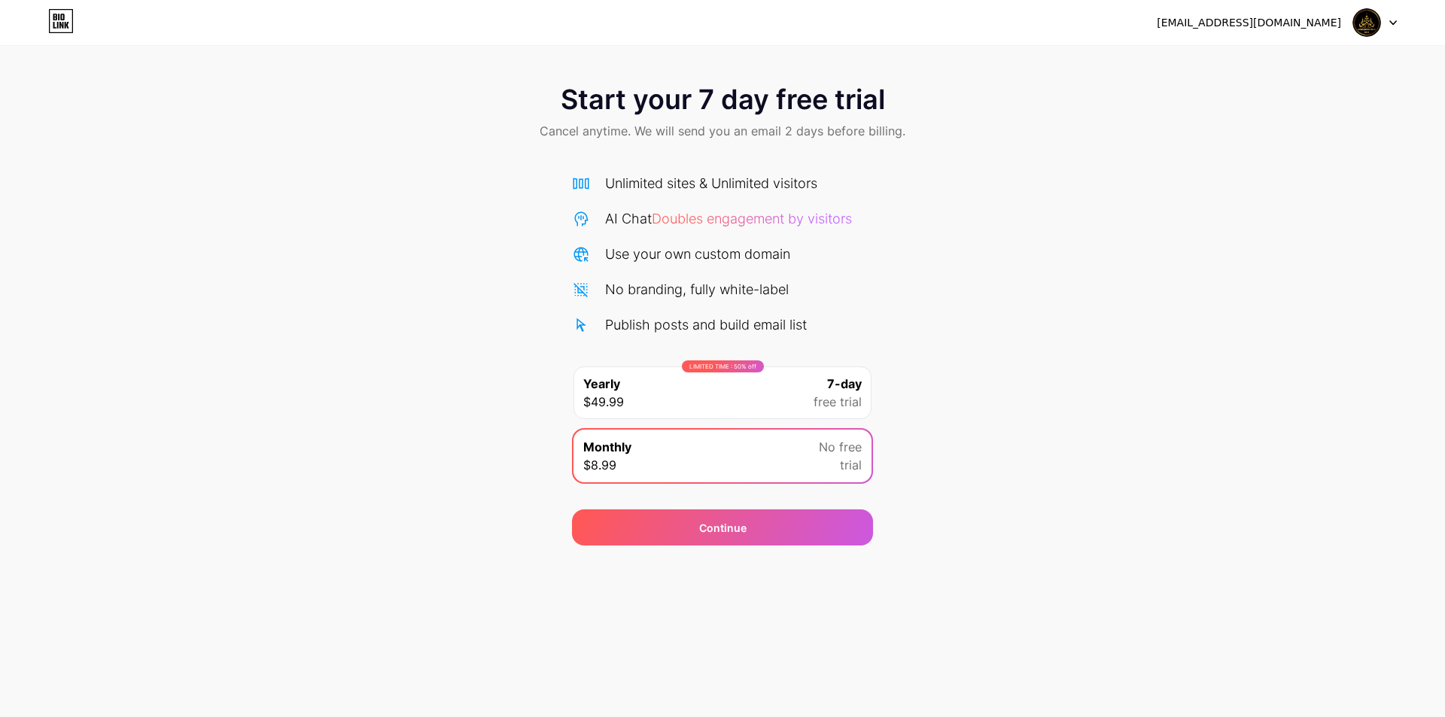
click at [838, 392] on span "7-day" at bounding box center [844, 384] width 35 height 18
click at [789, 393] on div "LIMITED TIME : 50% off Yearly $49.99 7-day free trial" at bounding box center [723, 393] width 298 height 53
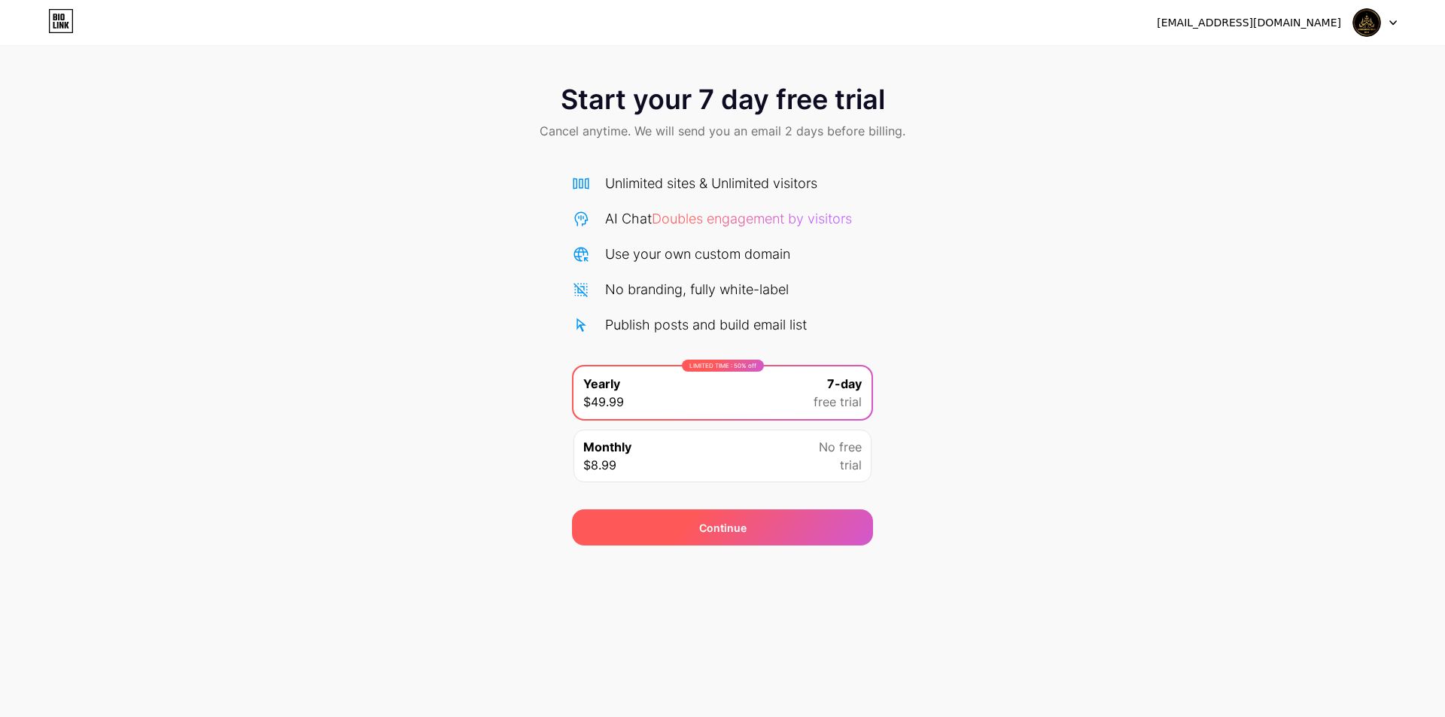
click at [787, 529] on div "Continue" at bounding box center [722, 528] width 301 height 36
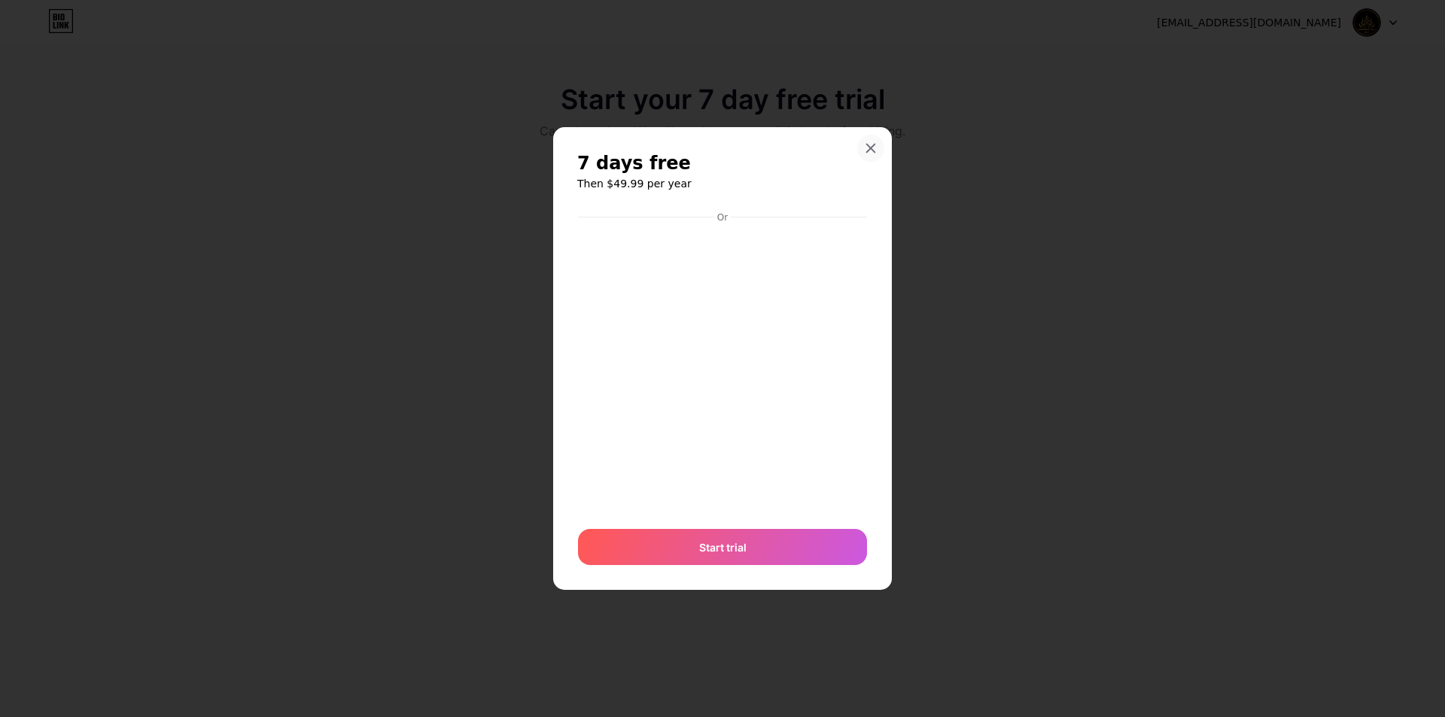
click at [869, 145] on icon at bounding box center [871, 148] width 12 height 12
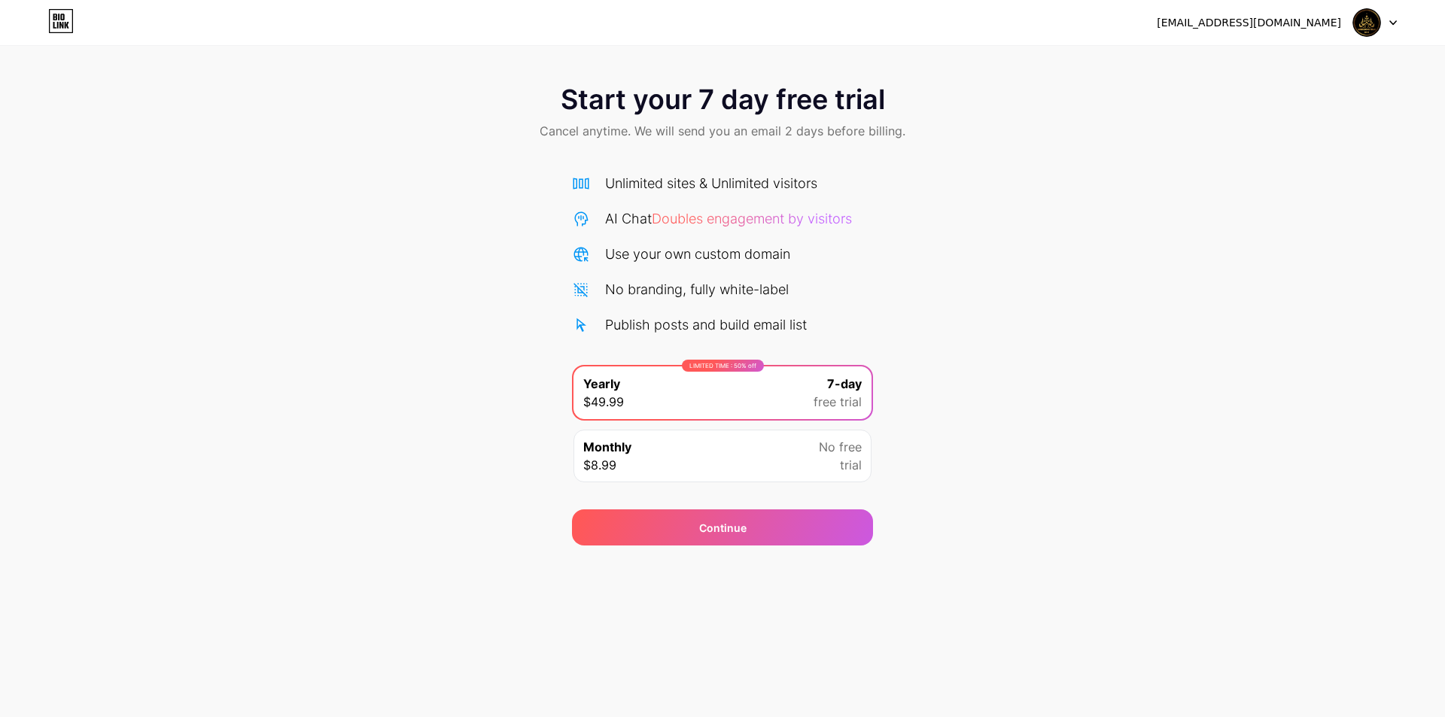
click at [978, 320] on div "Start your 7 day free trial Cancel anytime. We will send you an email 2 days be…" at bounding box center [722, 307] width 1445 height 476
